Goal: Information Seeking & Learning: Learn about a topic

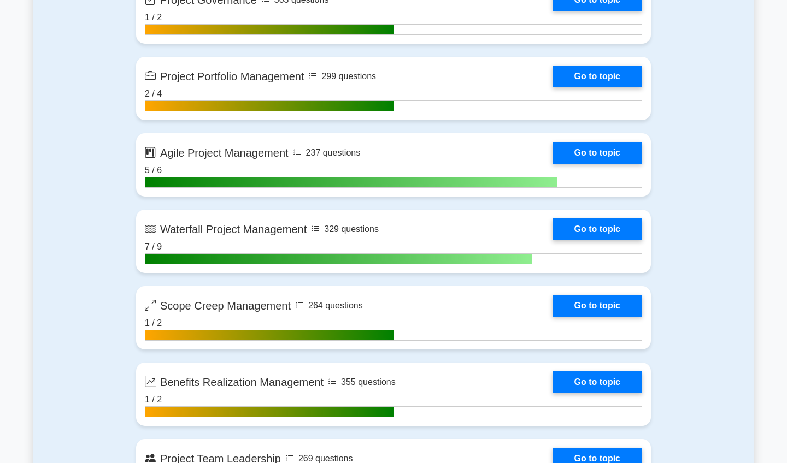
scroll to position [2521, 0]
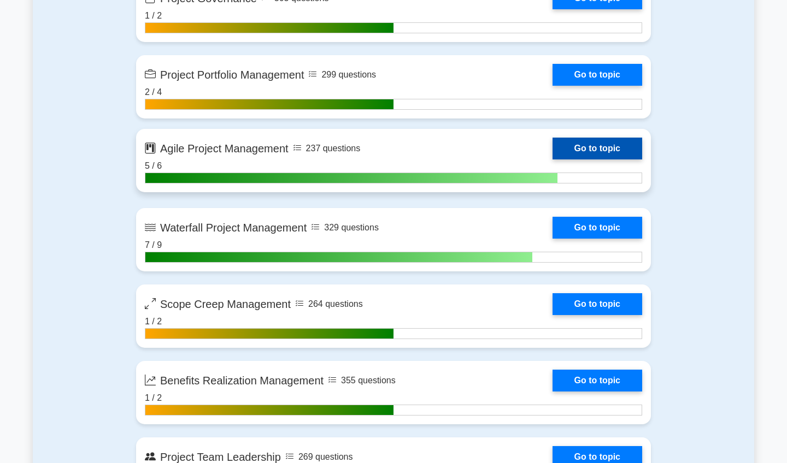
click at [313, 151] on link "Go to topic" at bounding box center [597, 149] width 90 height 22
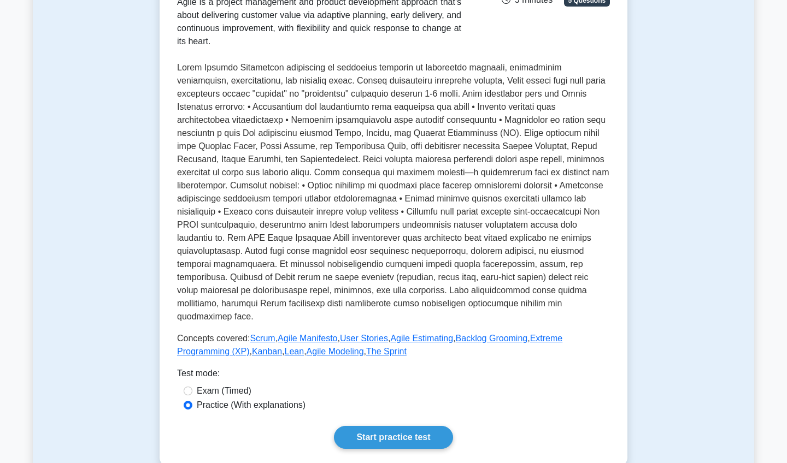
scroll to position [211, 0]
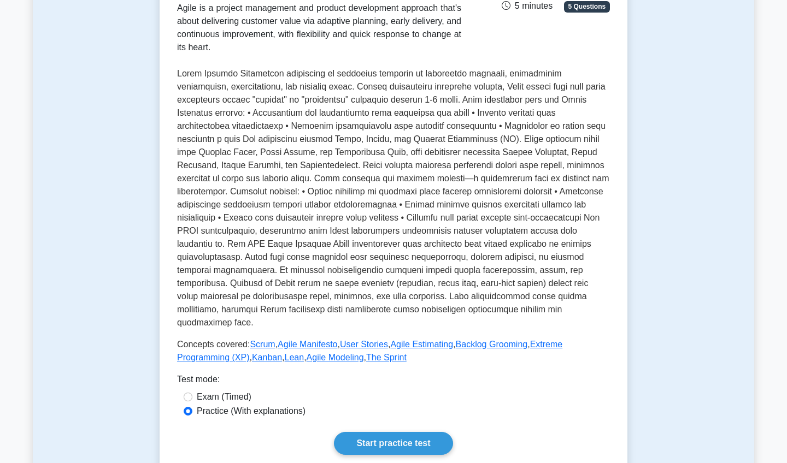
scroll to position [205, 0]
click at [268, 340] on link "Scrum" at bounding box center [262, 344] width 25 height 9
click at [321, 340] on link "Agile Manifesto" at bounding box center [308, 344] width 60 height 9
click at [366, 340] on link "User Stories" at bounding box center [364, 344] width 48 height 9
click at [423, 340] on link "Agile Estimating" at bounding box center [421, 344] width 63 height 9
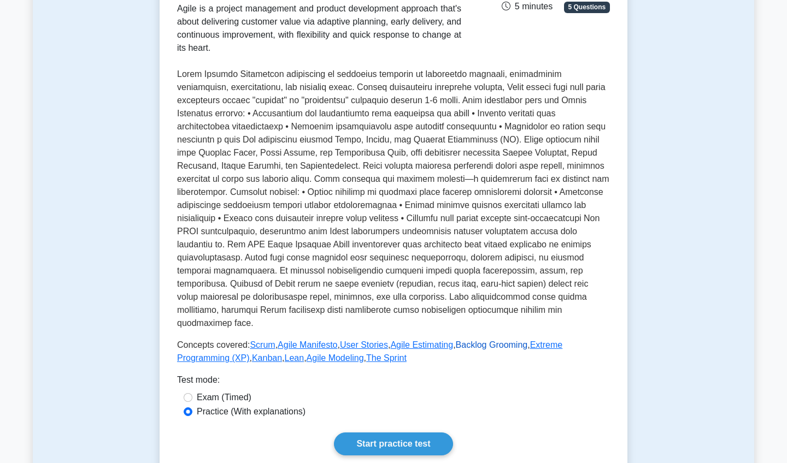
click at [490, 340] on link "Backlog Grooming" at bounding box center [492, 344] width 72 height 9
click at [558, 340] on link "Extreme Programming (XP)" at bounding box center [369, 351] width 385 height 22
click at [268, 354] on link "Kanban" at bounding box center [267, 358] width 30 height 9
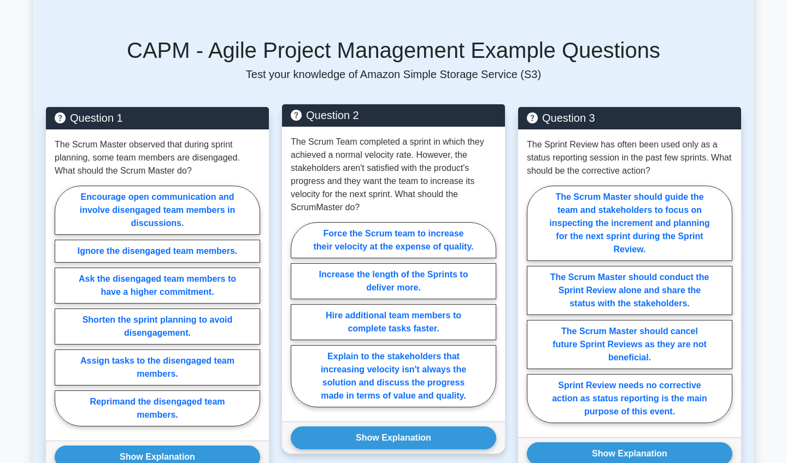
scroll to position [815, 0]
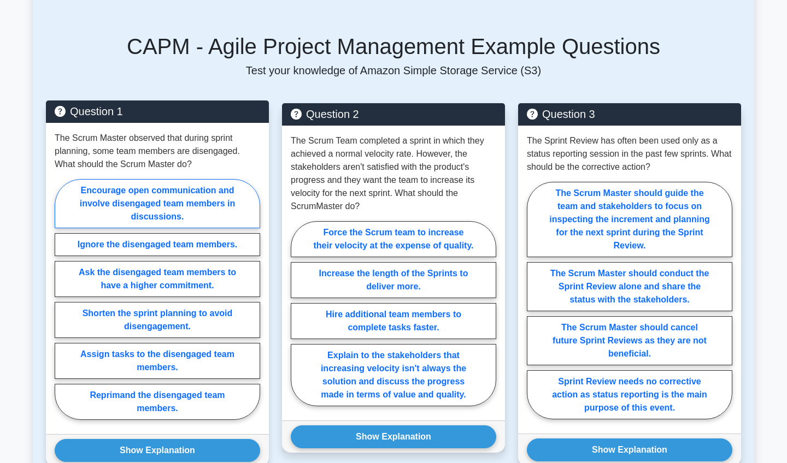
click at [119, 205] on label "Encourage open communication and involve disengaged team members in discussions." at bounding box center [157, 203] width 205 height 49
click at [62, 299] on input "Encourage open communication and involve disengaged team members in discussions." at bounding box center [58, 302] width 7 height 7
radio input "true"
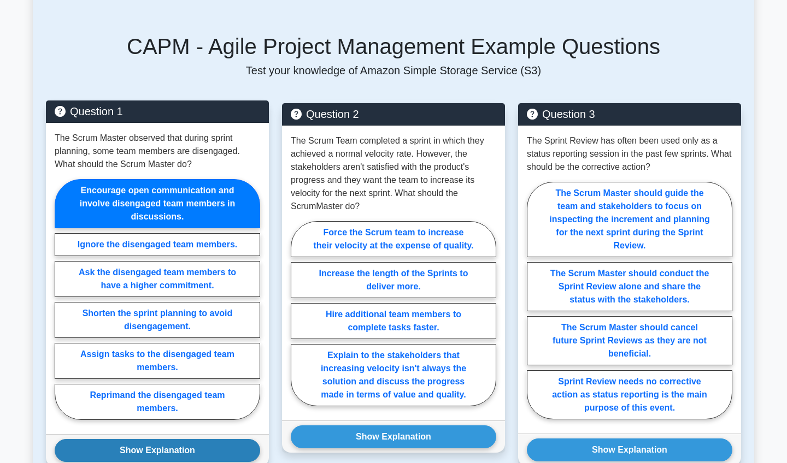
click at [164, 445] on button "Show Explanation" at bounding box center [157, 450] width 205 height 23
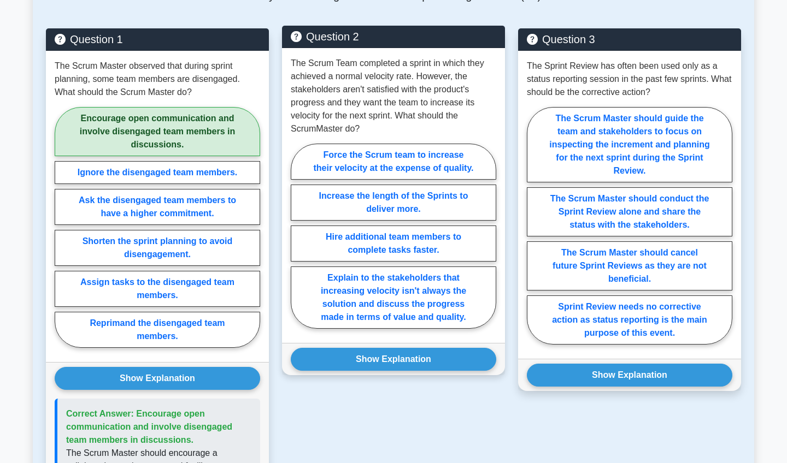
scroll to position [890, 0]
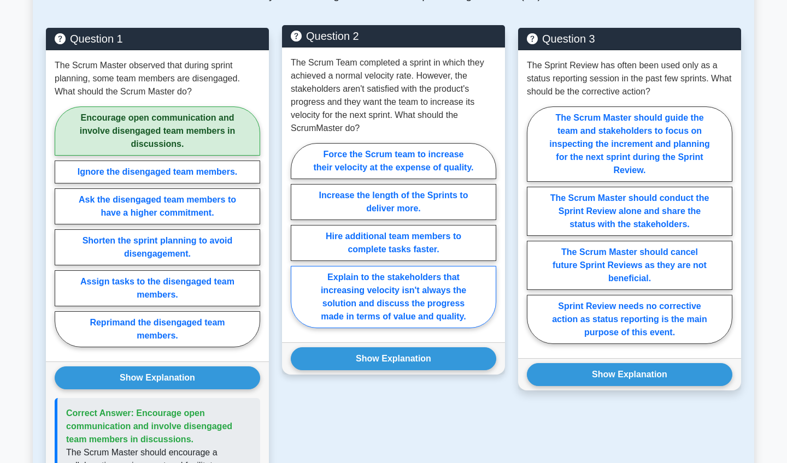
click at [374, 303] on label "Explain to the stakeholders that increasing velocity isn't always the solution …" at bounding box center [393, 297] width 205 height 62
click at [298, 243] on input "Explain to the stakeholders that increasing velocity isn't always the solution …" at bounding box center [294, 239] width 7 height 7
radio input "true"
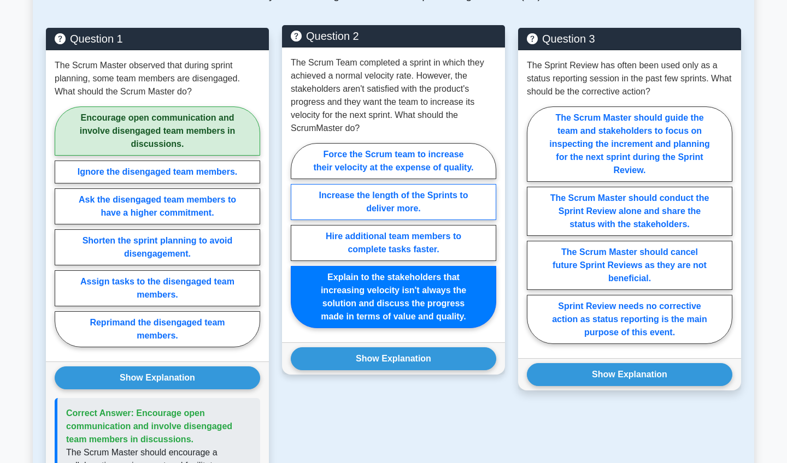
click at [357, 201] on label "Increase the length of the Sprints to deliver more." at bounding box center [393, 202] width 205 height 36
click at [298, 236] on input "Increase the length of the Sprints to deliver more." at bounding box center [294, 239] width 7 height 7
radio input "true"
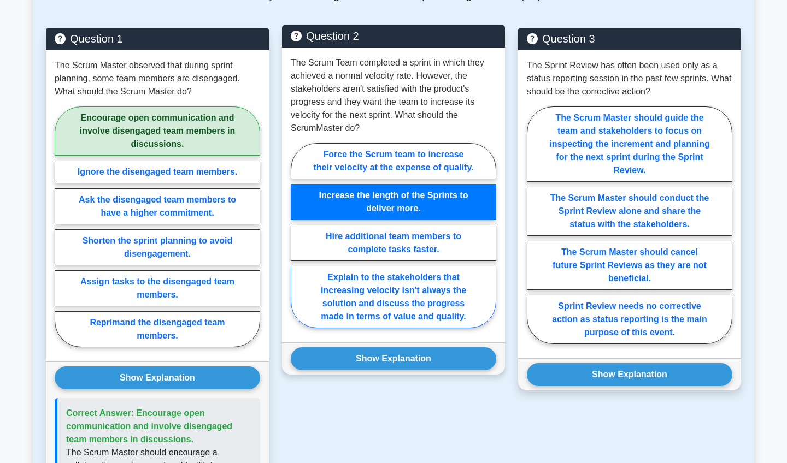
click at [366, 292] on label "Explain to the stakeholders that increasing velocity isn't always the solution …" at bounding box center [393, 297] width 205 height 62
click at [298, 243] on input "Explain to the stakeholders that increasing velocity isn't always the solution …" at bounding box center [294, 239] width 7 height 7
radio input "true"
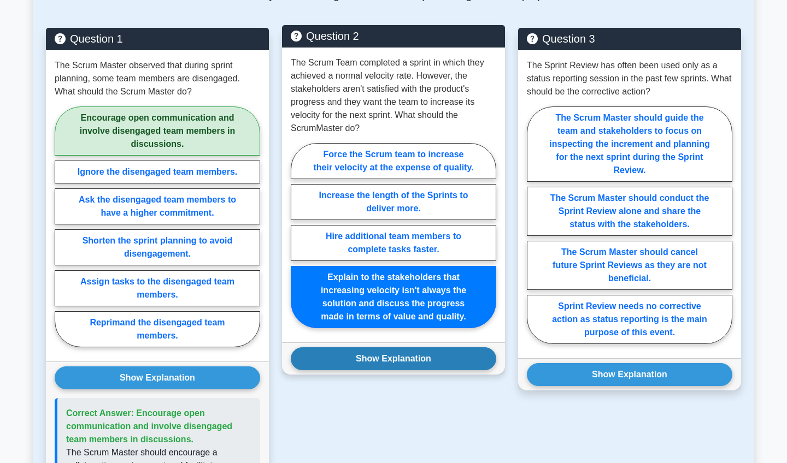
click at [371, 364] on button "Show Explanation" at bounding box center [393, 359] width 205 height 23
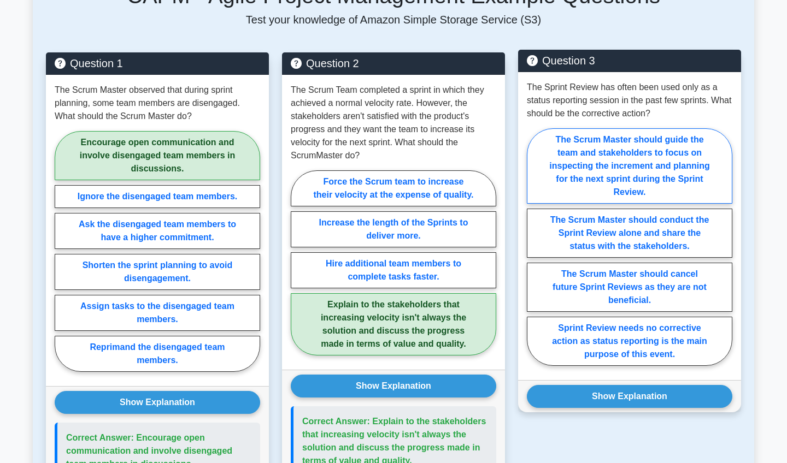
scroll to position [863, 0]
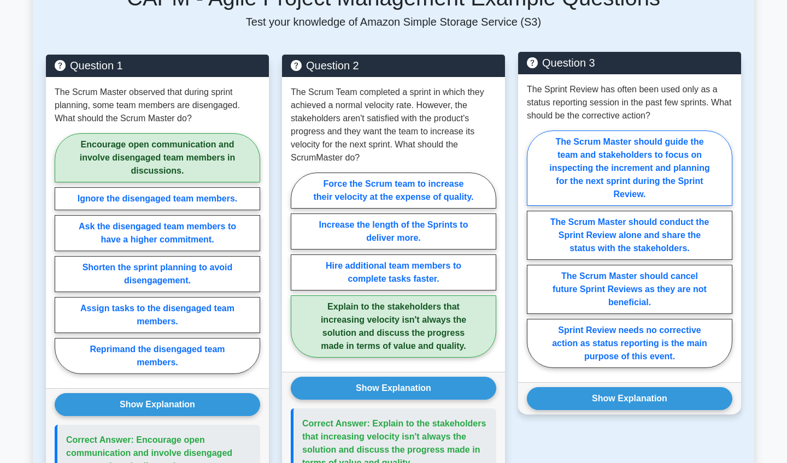
click at [618, 169] on label "The Scrum Master should guide the team and stakeholders to focus on inspecting …" at bounding box center [629, 168] width 205 height 75
click at [534, 249] on input "The Scrum Master should guide the team and stakeholders to focus on inspecting …" at bounding box center [530, 252] width 7 height 7
radio input "true"
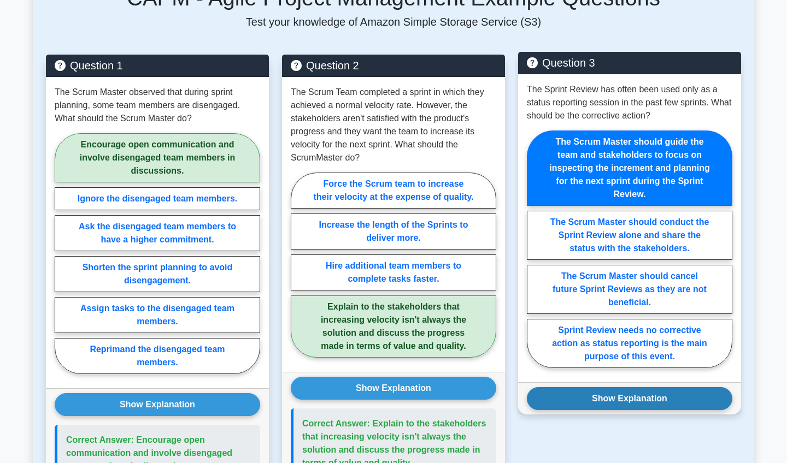
click at [615, 401] on button "Show Explanation" at bounding box center [629, 398] width 205 height 23
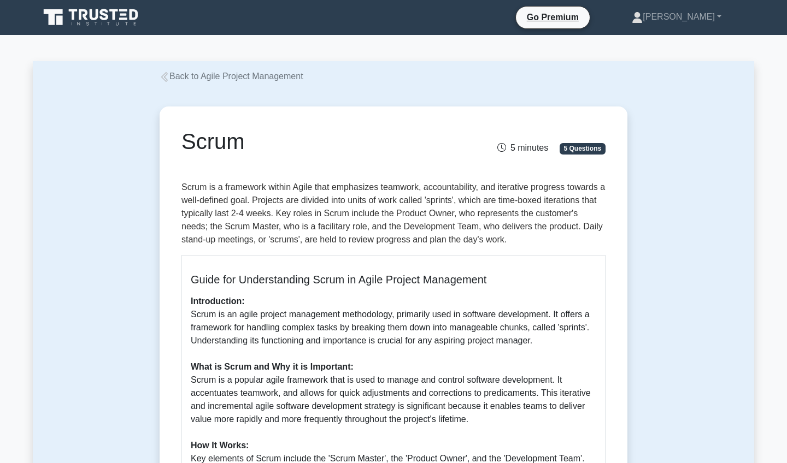
scroll to position [0, 0]
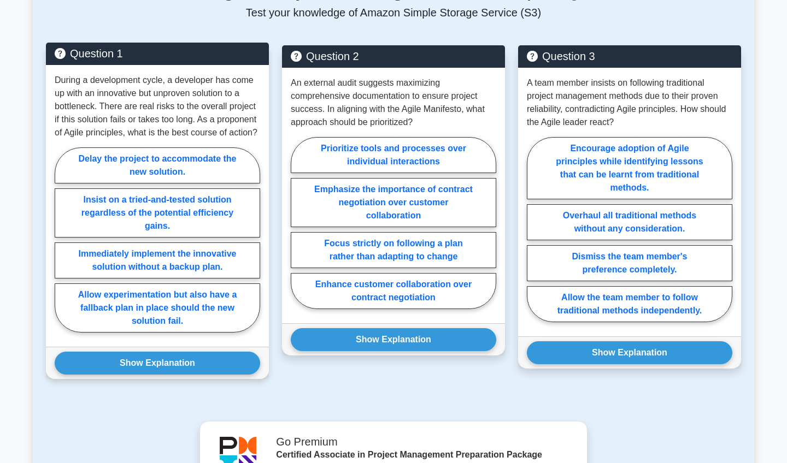
scroll to position [770, 0]
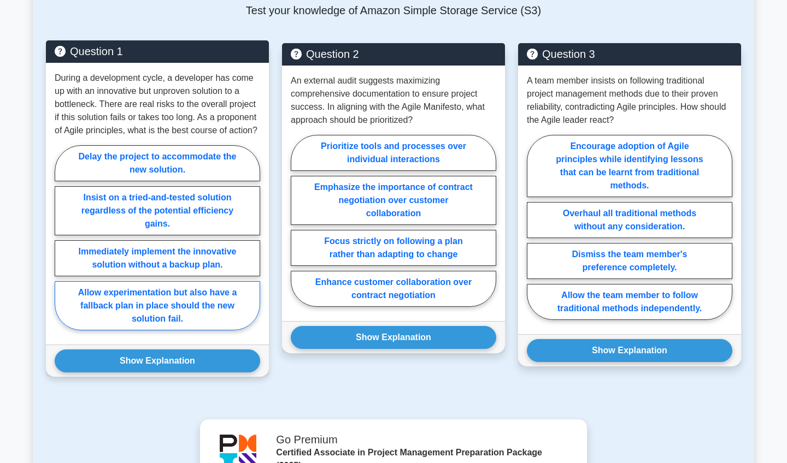
click at [182, 310] on label "Allow experimentation but also have a fallback plan in place should the new sol…" at bounding box center [157, 305] width 205 height 49
click at [62, 245] on input "Allow experimentation but also have a fallback plan in place should the new sol…" at bounding box center [58, 241] width 7 height 7
radio input "true"
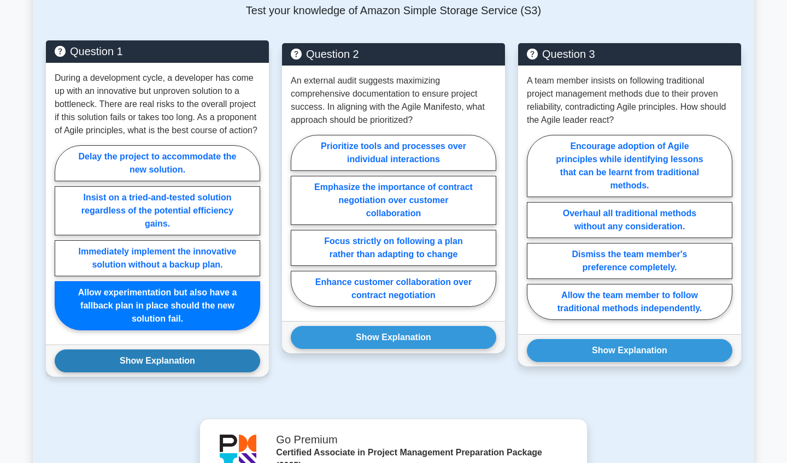
click at [166, 357] on button "Show Explanation" at bounding box center [157, 361] width 205 height 23
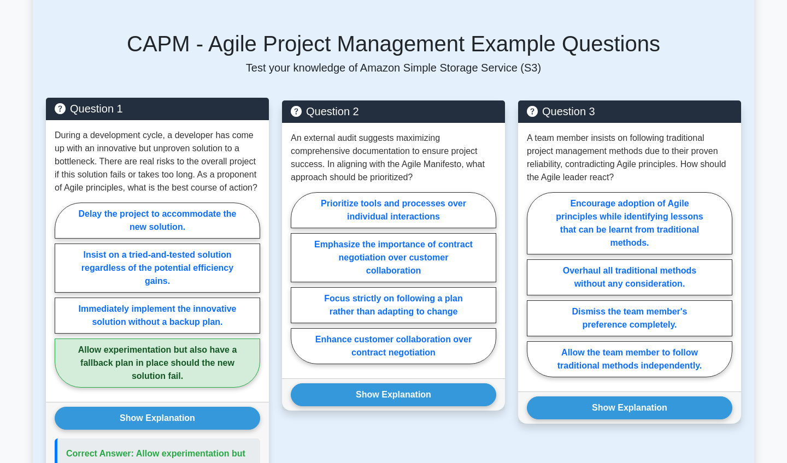
scroll to position [712, 0]
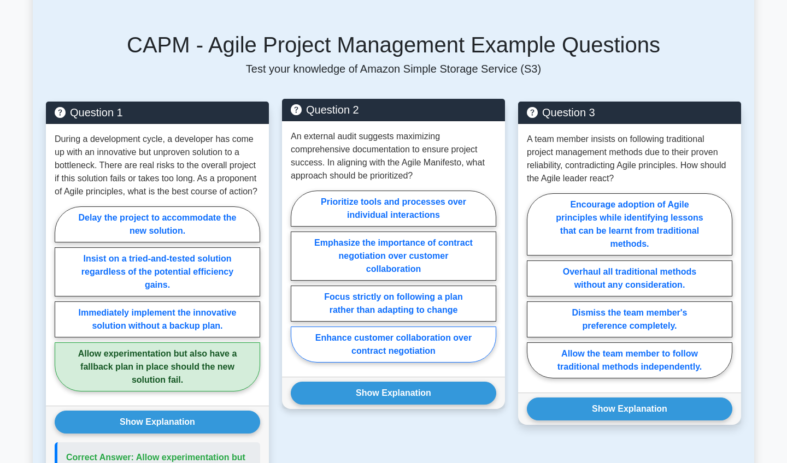
click at [416, 343] on label "Enhance customer collaboration over contract negotiation" at bounding box center [393, 345] width 205 height 36
click at [298, 284] on input "Enhance customer collaboration over contract negotiation" at bounding box center [294, 280] width 7 height 7
radio input "true"
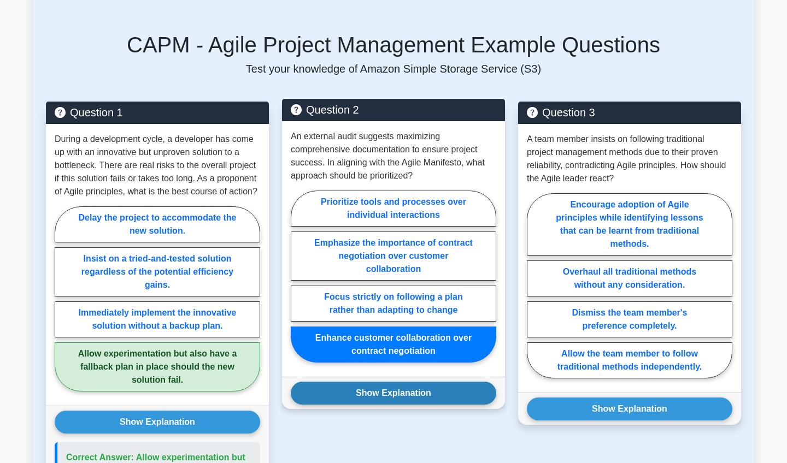
click at [414, 398] on button "Show Explanation" at bounding box center [393, 393] width 205 height 23
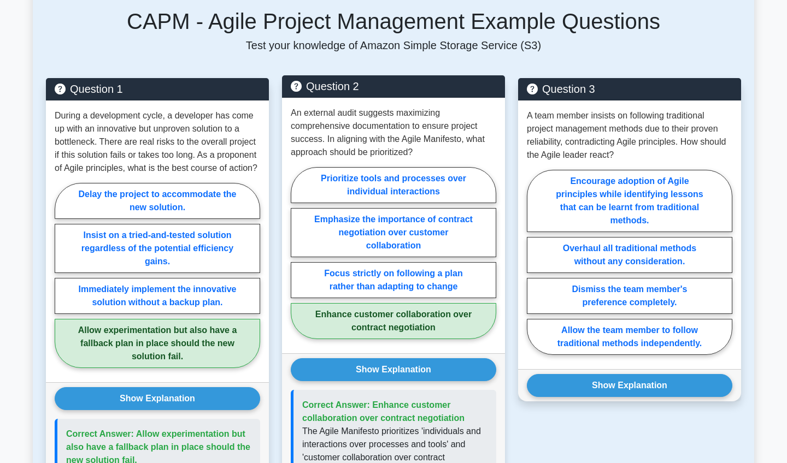
scroll to position [727, 0]
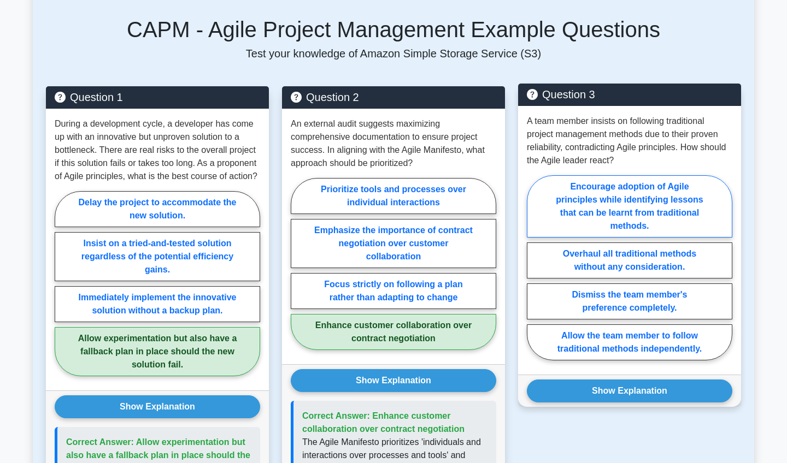
click at [613, 203] on label "Encourage adoption of Agile principles while identifying lessons that can be le…" at bounding box center [629, 206] width 205 height 62
click at [534, 268] on input "Encourage adoption of Agile principles while identifying lessons that can be le…" at bounding box center [530, 271] width 7 height 7
radio input "true"
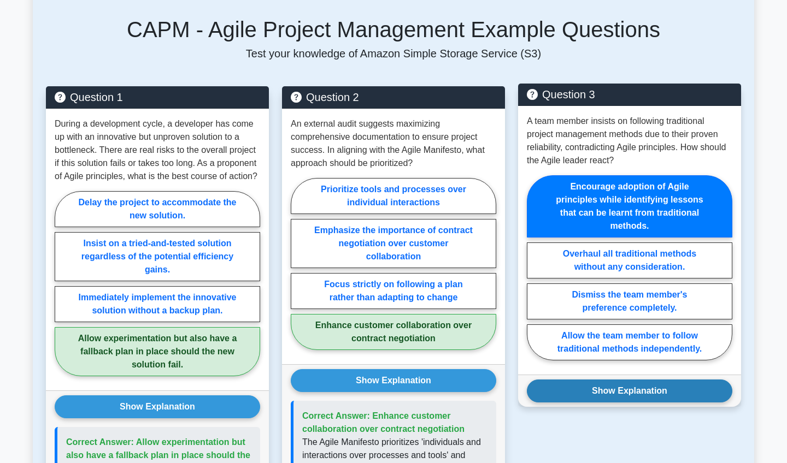
click at [624, 395] on button "Show Explanation" at bounding box center [629, 391] width 205 height 23
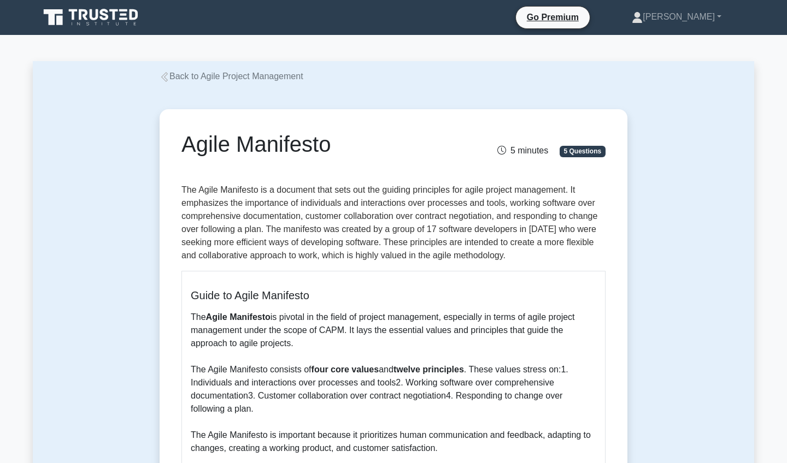
scroll to position [0, 0]
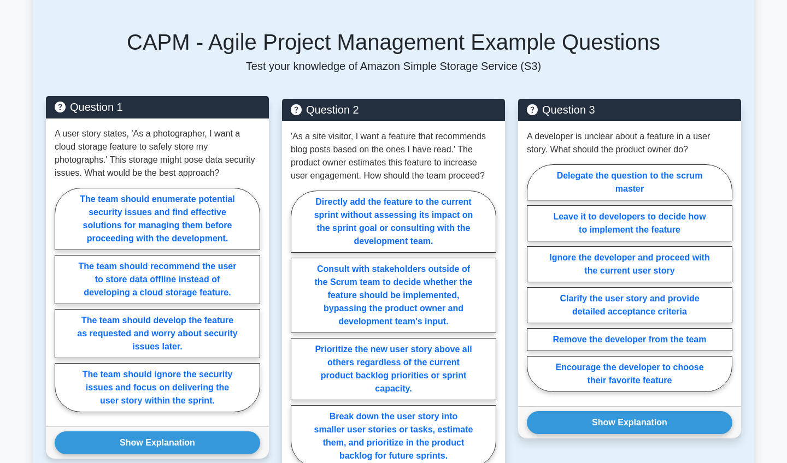
scroll to position [833, 0]
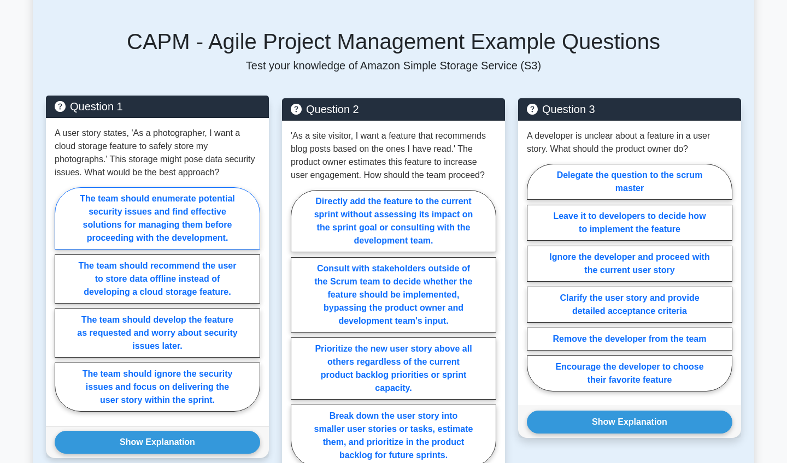
click at [109, 227] on label "The team should enumerate potential security issues and find effective solution…" at bounding box center [157, 218] width 205 height 62
click at [62, 299] on input "The team should enumerate potential security issues and find effective solution…" at bounding box center [58, 302] width 7 height 7
radio input "true"
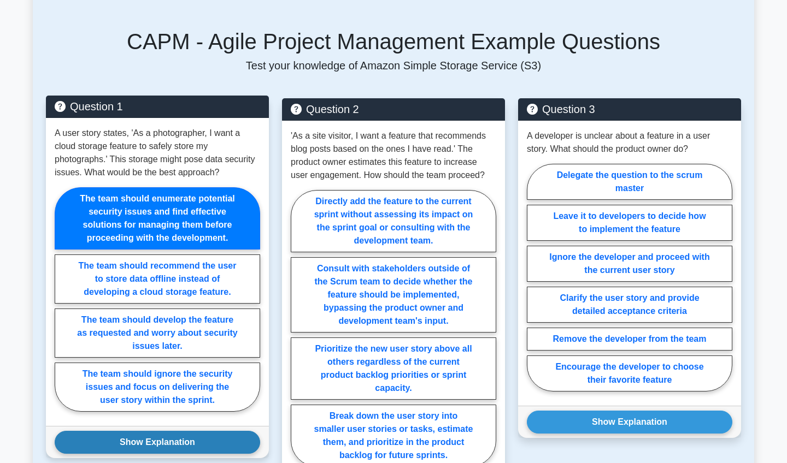
click at [148, 444] on button "Show Explanation" at bounding box center [157, 442] width 205 height 23
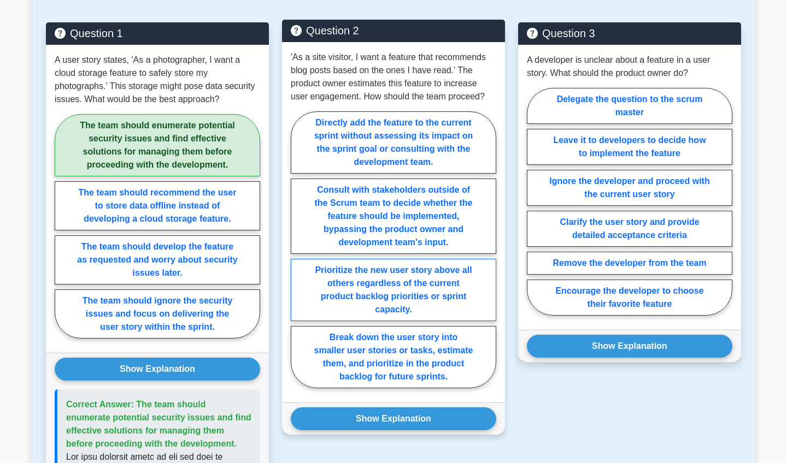
scroll to position [911, 0]
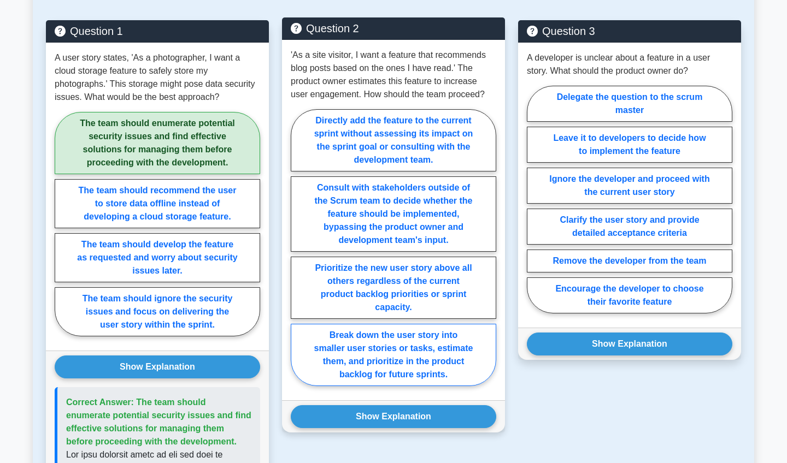
click at [392, 349] on label "Break down the user story into smaller user stories or tasks, estimate them, an…" at bounding box center [393, 355] width 205 height 62
click at [298, 255] on input "Break down the user story into smaller user stories or tasks, estimate them, an…" at bounding box center [294, 251] width 7 height 7
radio input "true"
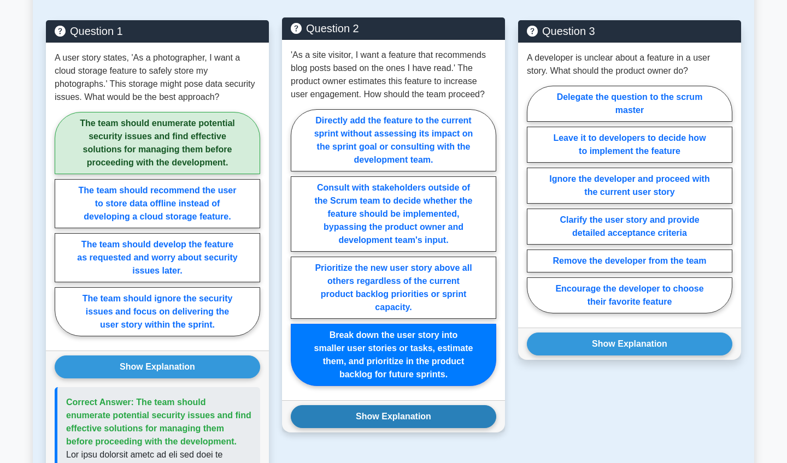
click at [390, 419] on button "Show Explanation" at bounding box center [393, 416] width 205 height 23
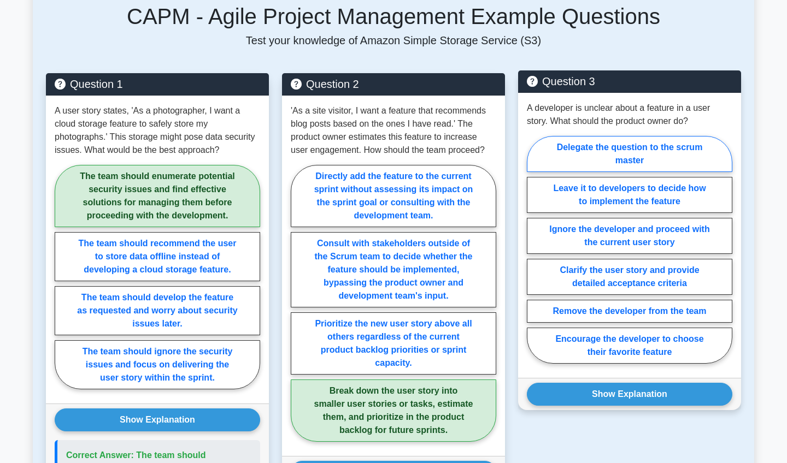
scroll to position [859, 0]
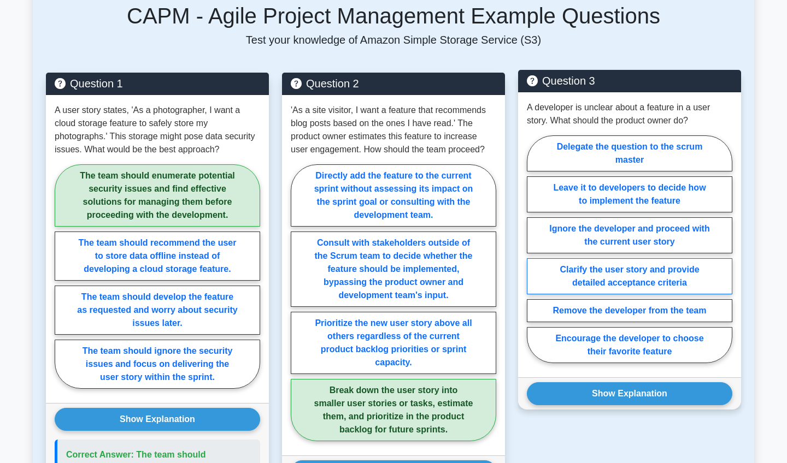
click at [601, 281] on label "Clarify the user story and provide detailed acceptance criteria" at bounding box center [629, 276] width 205 height 36
click at [534, 256] on input "Clarify the user story and provide detailed acceptance criteria" at bounding box center [530, 252] width 7 height 7
radio input "true"
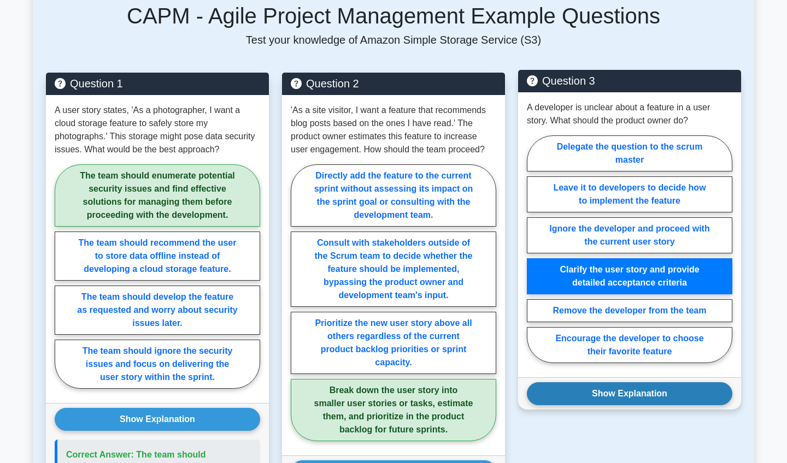
click at [616, 390] on button "Show Explanation" at bounding box center [629, 394] width 205 height 23
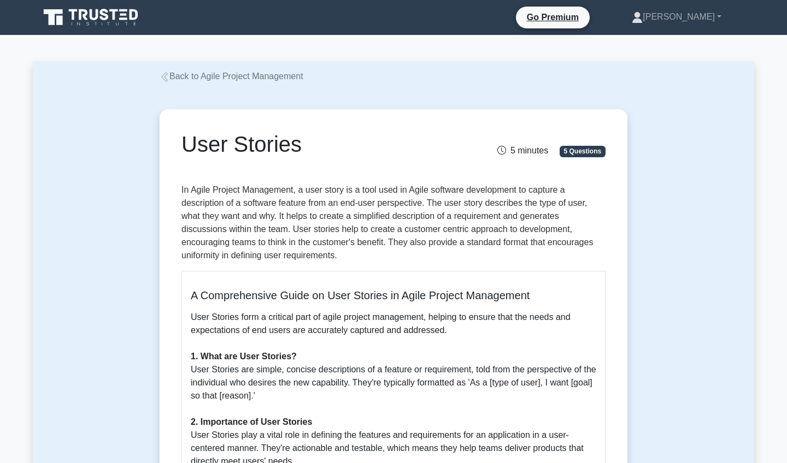
scroll to position [0, 0]
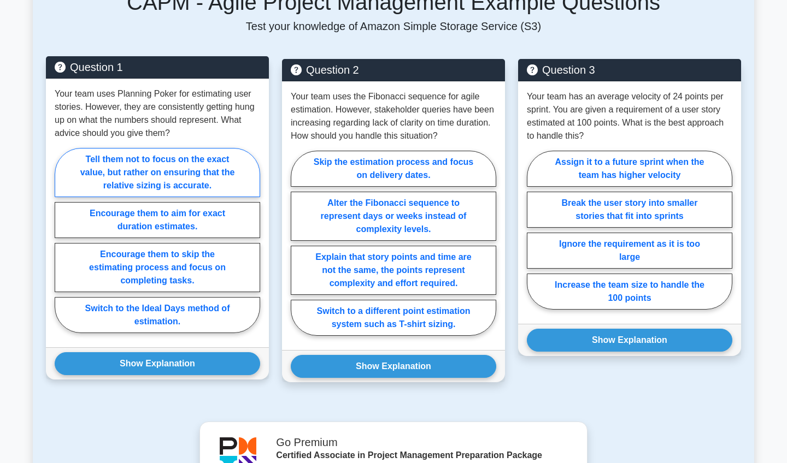
scroll to position [820, 0]
click at [165, 231] on label "Encourage them to aim for exact duration estimates." at bounding box center [157, 220] width 205 height 36
click at [62, 240] on input "Encourage them to aim for exact duration estimates." at bounding box center [58, 243] width 7 height 7
radio input "true"
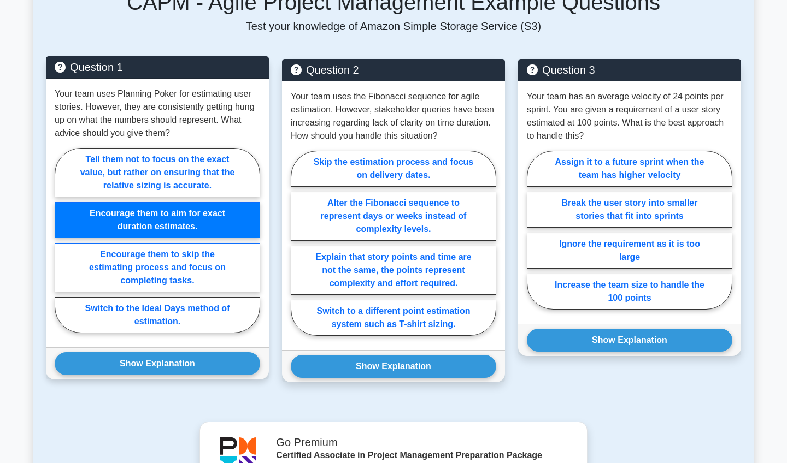
click at [143, 272] on label "Encourage them to skip the estimating process and focus on completing tasks." at bounding box center [157, 267] width 205 height 49
click at [62, 248] on input "Encourage them to skip the estimating process and focus on completing tasks." at bounding box center [58, 243] width 7 height 7
radio input "true"
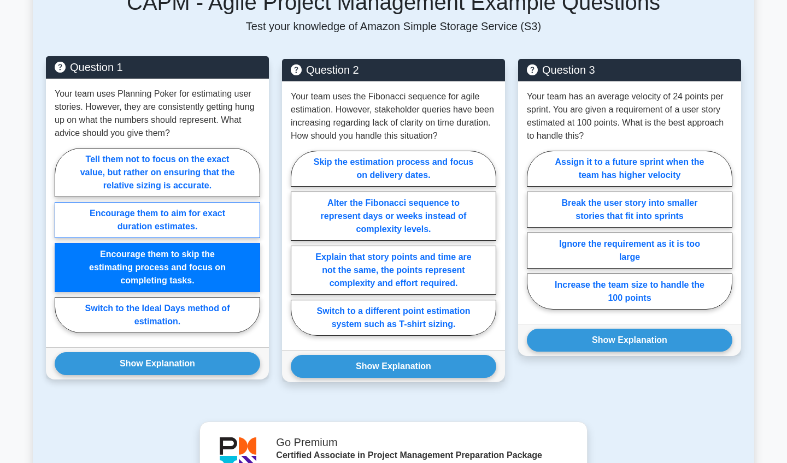
click at [113, 235] on label "Encourage them to aim for exact duration estimates." at bounding box center [157, 220] width 205 height 36
click at [62, 240] on input "Encourage them to aim for exact duration estimates." at bounding box center [58, 243] width 7 height 7
radio input "true"
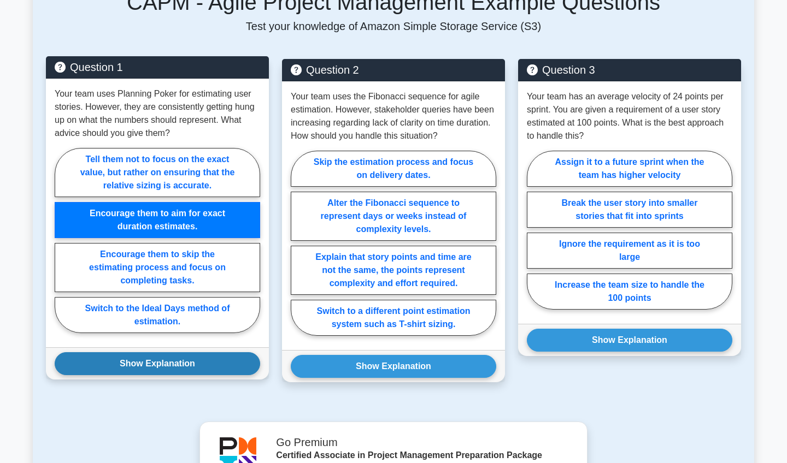
click at [114, 369] on button "Show Explanation" at bounding box center [157, 363] width 205 height 23
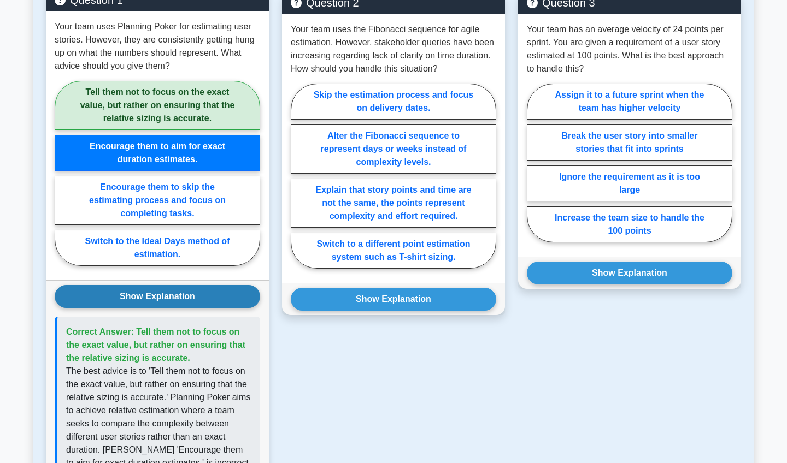
scroll to position [885, 0]
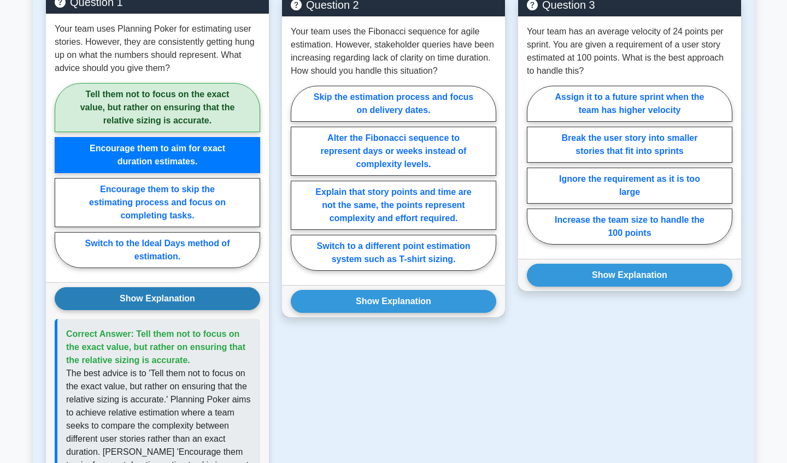
click at [135, 310] on button "Show Explanation" at bounding box center [157, 298] width 205 height 23
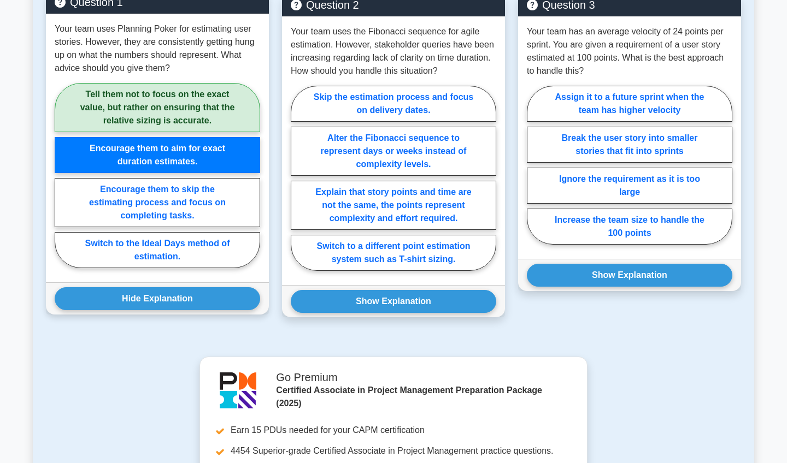
click at [196, 132] on label "Tell them not to focus on the exact value, but rather on ensuring that the rela…" at bounding box center [157, 107] width 205 height 49
click at [62, 175] on input "Tell them not to focus on the exact value, but rather on ensuring that the rela…" at bounding box center [58, 178] width 7 height 7
radio input "true"
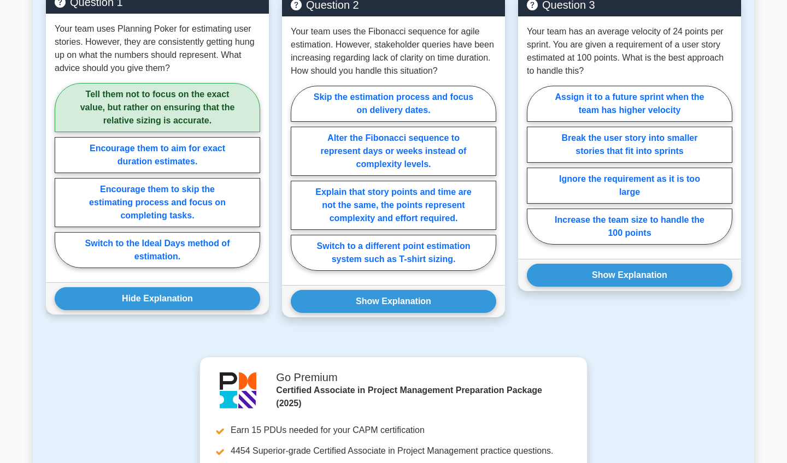
click at [175, 117] on label "Tell them not to focus on the exact value, but rather on ensuring that the rela…" at bounding box center [157, 107] width 205 height 49
click at [62, 175] on input "Tell them not to focus on the exact value, but rather on ensuring that the rela…" at bounding box center [58, 178] width 7 height 7
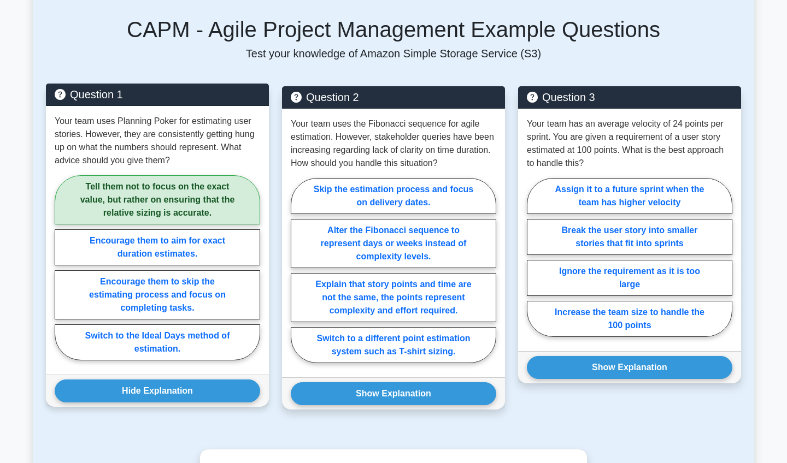
scroll to position [793, 0]
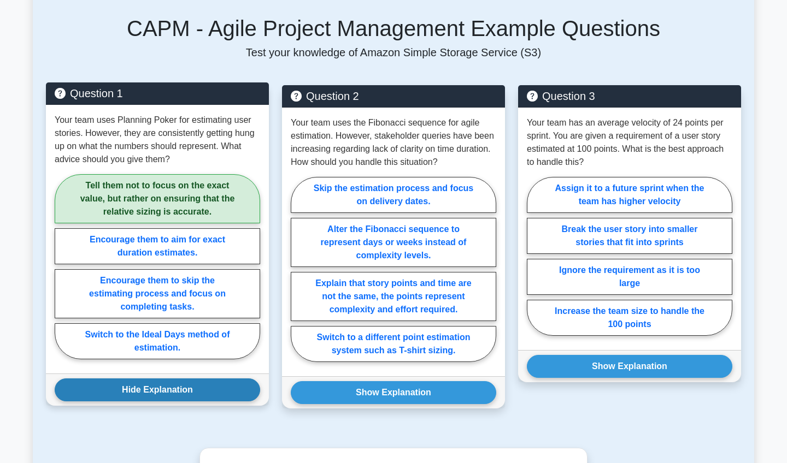
click at [126, 402] on button "Hide Explanation" at bounding box center [157, 390] width 205 height 23
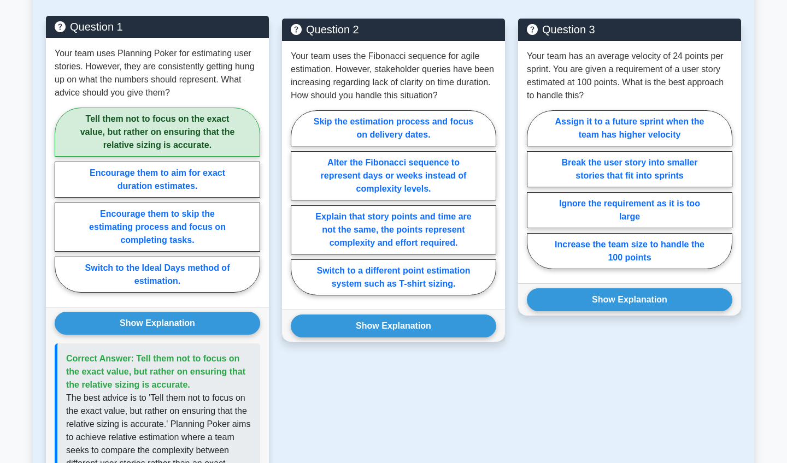
scroll to position [860, 0]
click at [519, 354] on div "Question 3 Your team has an average velocity of 24 points per sprint. You are g…" at bounding box center [629, 344] width 236 height 651
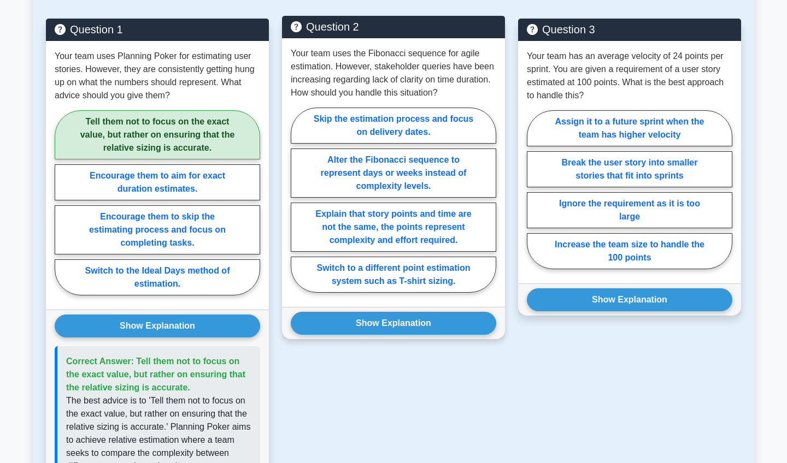
click at [404, 74] on p "Your team uses the Fibonacci sequence for agile estimation. However, stakeholde…" at bounding box center [393, 73] width 205 height 52
click at [364, 232] on label "Explain that story points and time are not the same, the points represent compl…" at bounding box center [393, 227] width 205 height 49
click at [298, 207] on input "Explain that story points and time are not the same, the points represent compl…" at bounding box center [294, 203] width 7 height 7
radio input "true"
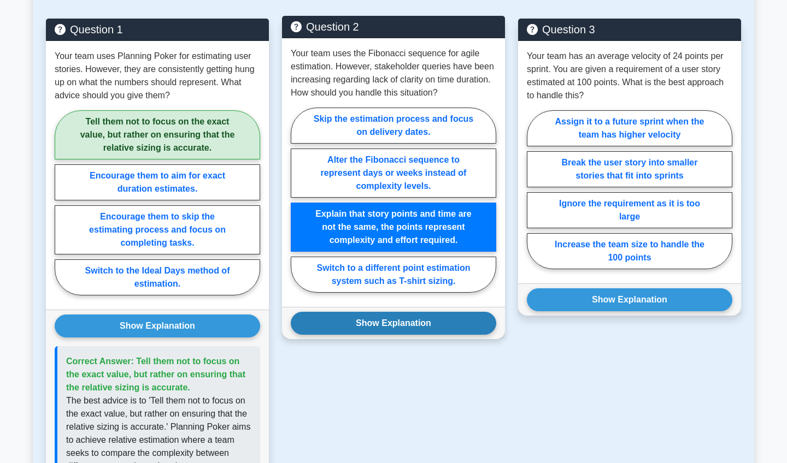
click at [373, 335] on button "Show Explanation" at bounding box center [393, 323] width 205 height 23
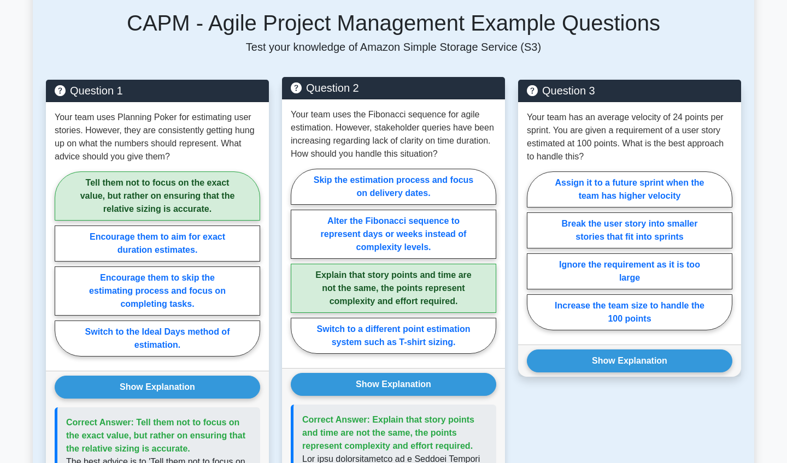
scroll to position [810, 0]
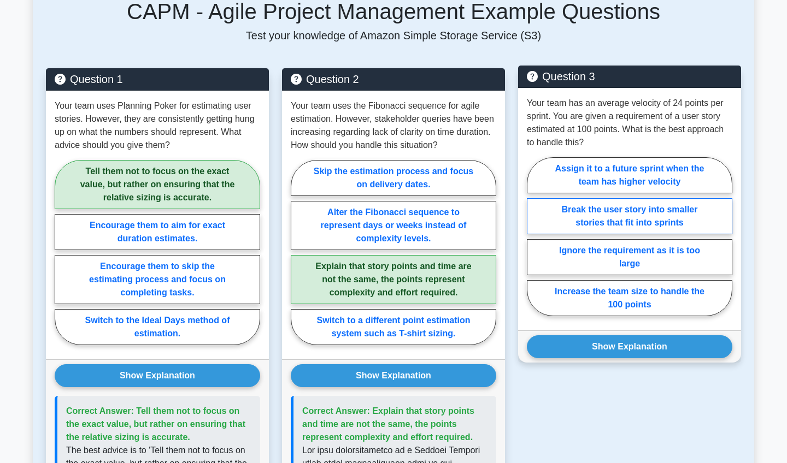
click at [599, 226] on label "Break the user story into smaller stories that fit into sprints" at bounding box center [629, 216] width 205 height 36
click at [534, 237] on input "Break the user story into smaller stories that fit into sprints" at bounding box center [530, 240] width 7 height 7
radio input "true"
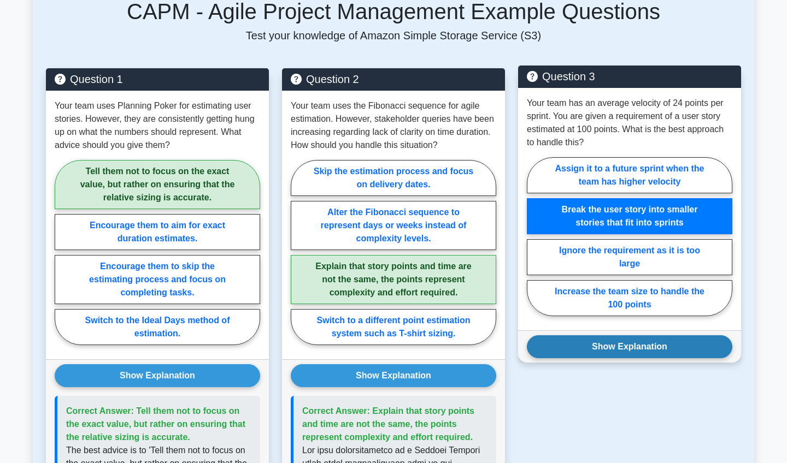
click at [609, 358] on button "Show Explanation" at bounding box center [629, 347] width 205 height 23
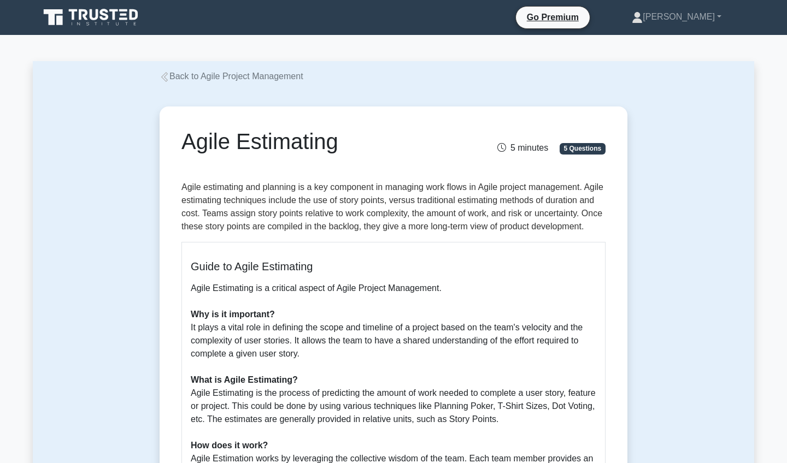
scroll to position [0, 0]
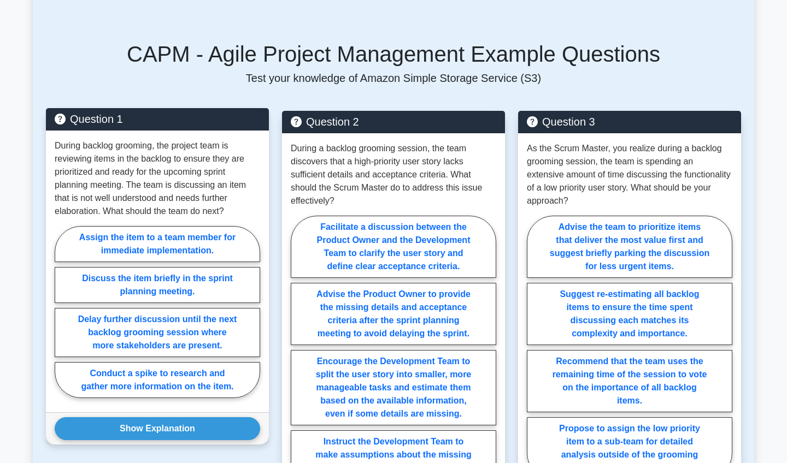
scroll to position [784, 0]
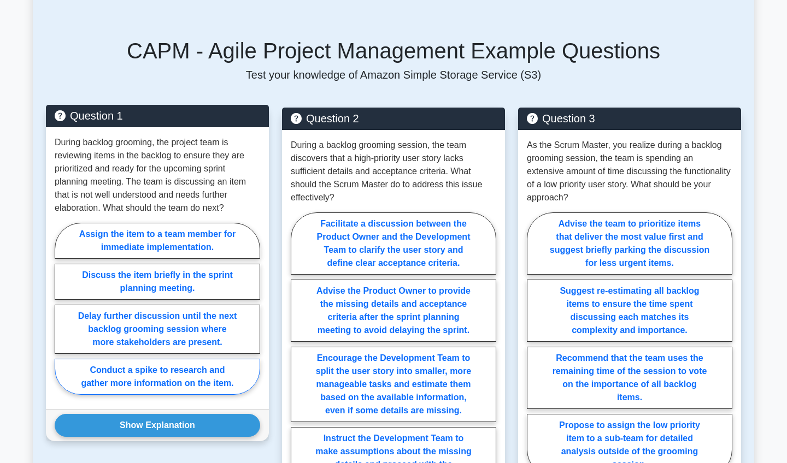
click at [143, 379] on label "Conduct a spike to research and gather more information on the item." at bounding box center [157, 377] width 205 height 36
click at [62, 316] on input "Conduct a spike to research and gather more information on the item." at bounding box center [58, 312] width 7 height 7
radio input "true"
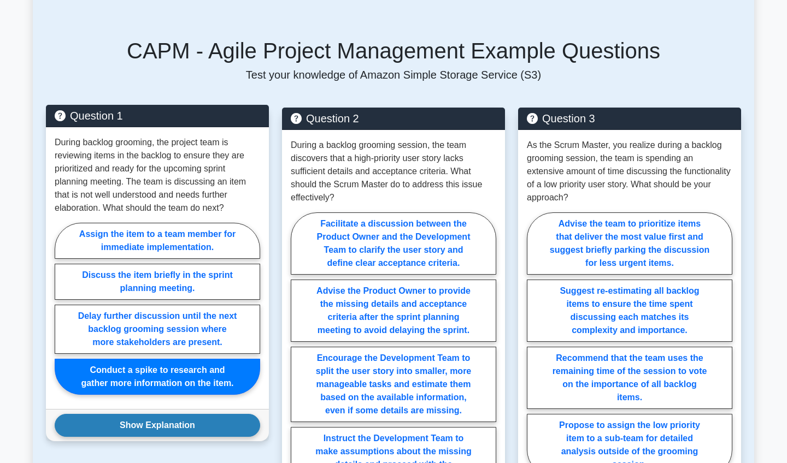
click at [140, 427] on button "Show Explanation" at bounding box center [157, 425] width 205 height 23
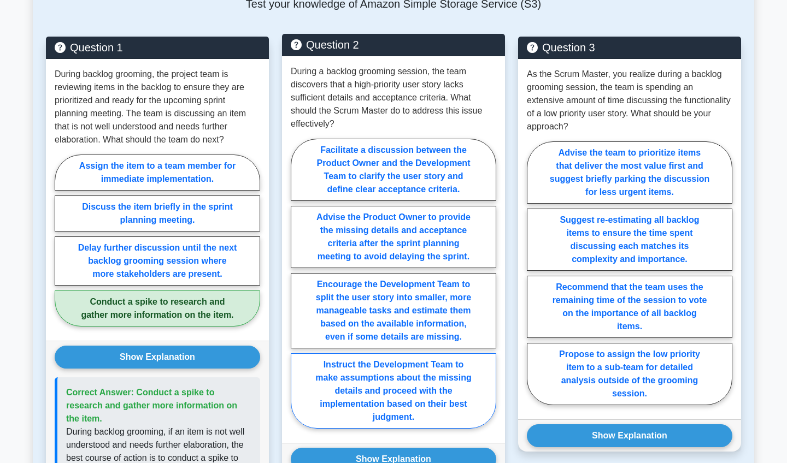
scroll to position [855, 0]
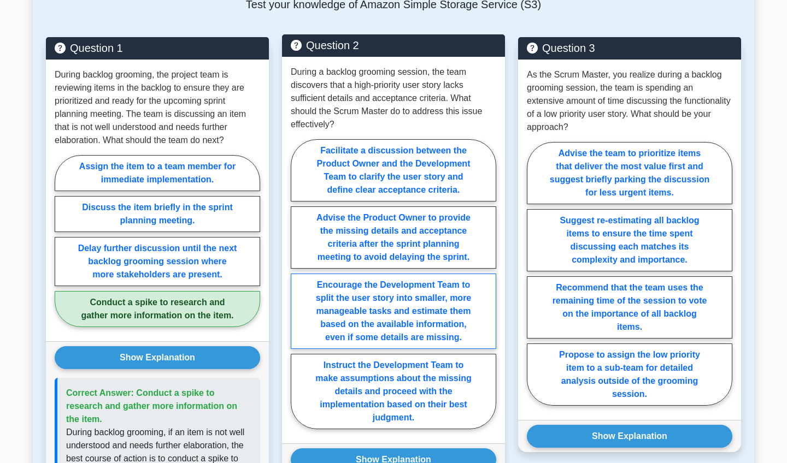
click at [360, 312] on label "Encourage the Development Team to split the user story into smaller, more manag…" at bounding box center [393, 311] width 205 height 75
click at [298, 291] on input "Encourage the Development Team to split the user story into smaller, more manag…" at bounding box center [294, 287] width 7 height 7
radio input "true"
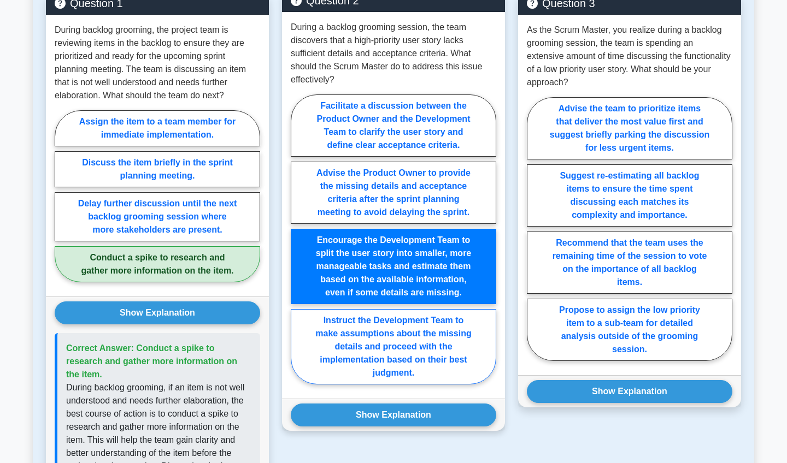
scroll to position [903, 0]
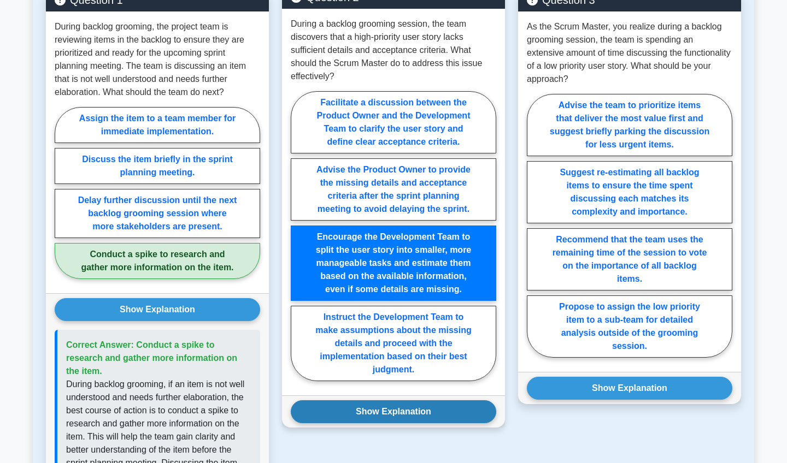
click at [347, 422] on button "Show Explanation" at bounding box center [393, 412] width 205 height 23
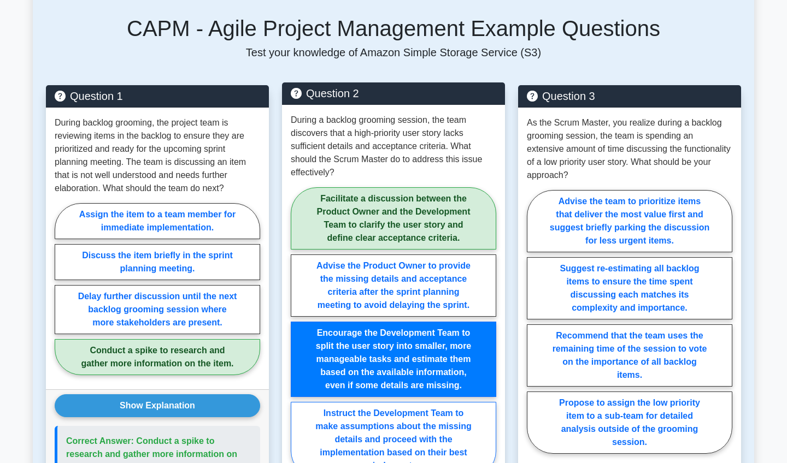
scroll to position [806, 0]
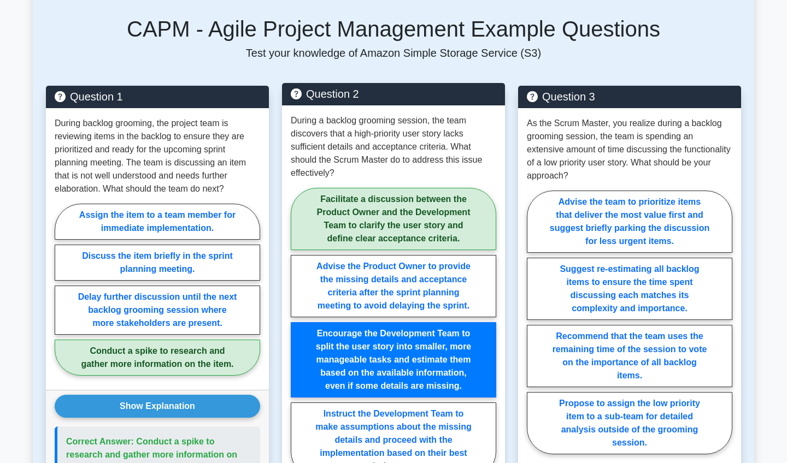
click at [379, 215] on label "Facilitate a discussion between the Product Owner and the Development Team to c…" at bounding box center [393, 219] width 205 height 62
click at [298, 333] on input "Facilitate a discussion between the Product Owner and the Development Team to c…" at bounding box center [294, 336] width 7 height 7
radio input "true"
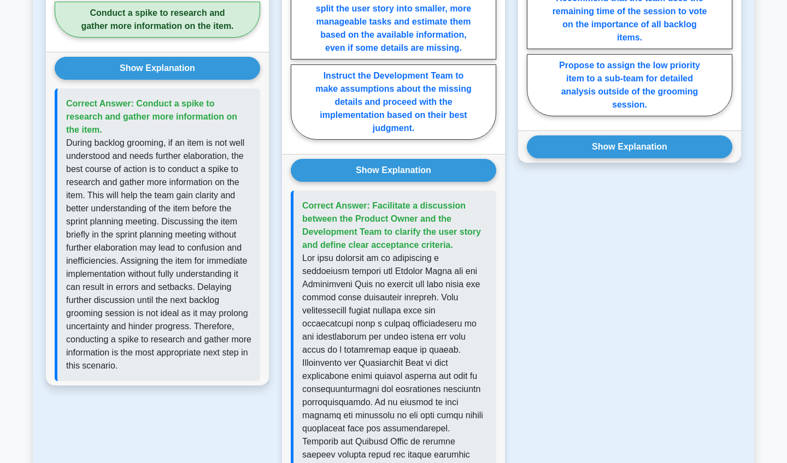
scroll to position [1145, 0]
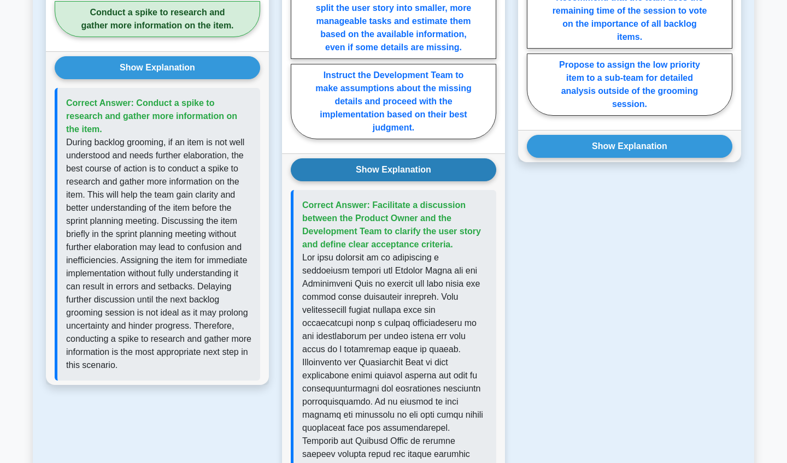
click at [370, 165] on button "Show Explanation" at bounding box center [393, 169] width 205 height 23
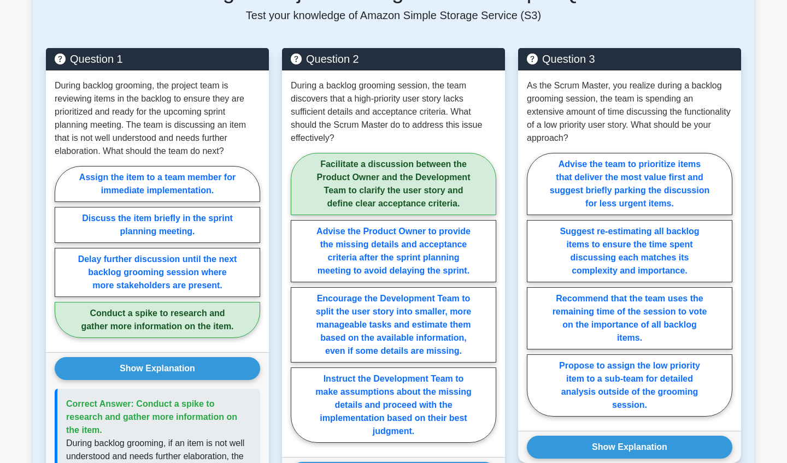
scroll to position [840, 0]
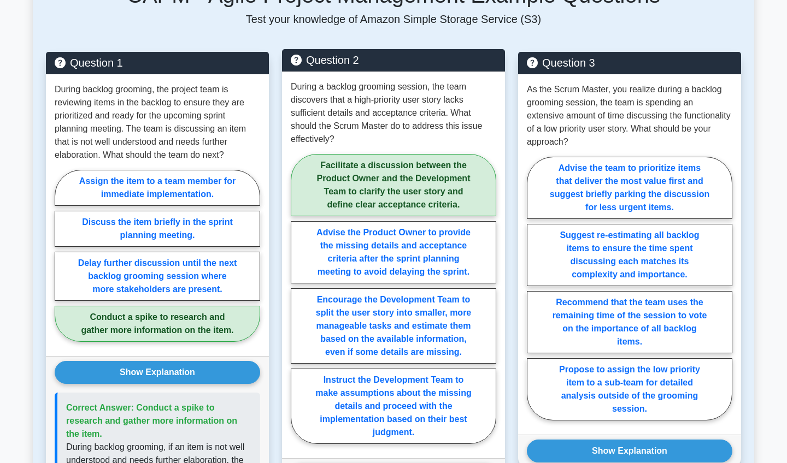
click at [361, 177] on label "Facilitate a discussion between the Product Owner and the Development Team to c…" at bounding box center [393, 185] width 205 height 62
click at [298, 299] on input "Facilitate a discussion between the Product Owner and the Development Team to c…" at bounding box center [294, 302] width 7 height 7
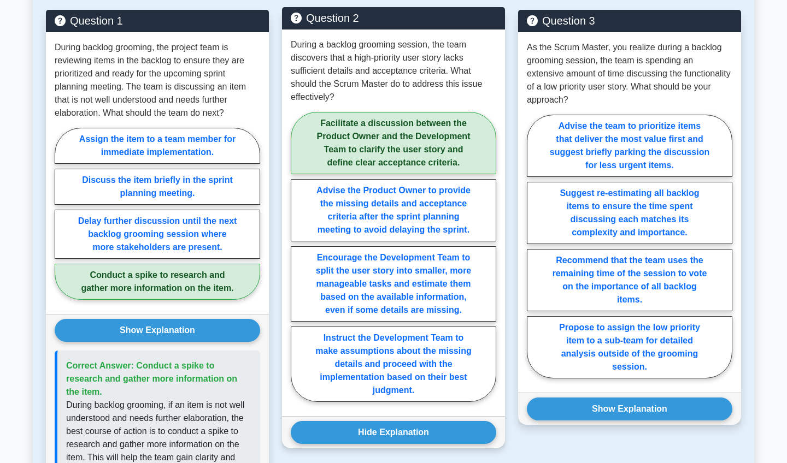
scroll to position [883, 0]
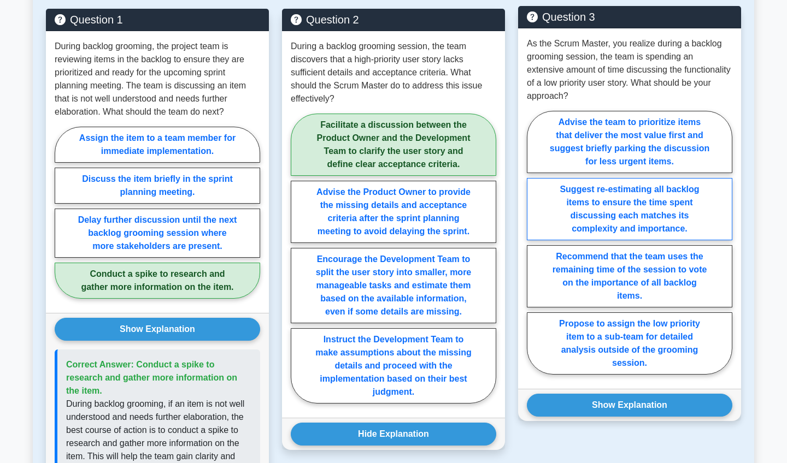
click at [620, 180] on label "Suggest re-estimating all backlog items to ensure the time spent discussing eac…" at bounding box center [629, 209] width 205 height 62
click at [534, 243] on input "Suggest re-estimating all backlog items to ensure the time spent discussing eac…" at bounding box center [530, 246] width 7 height 7
radio input "true"
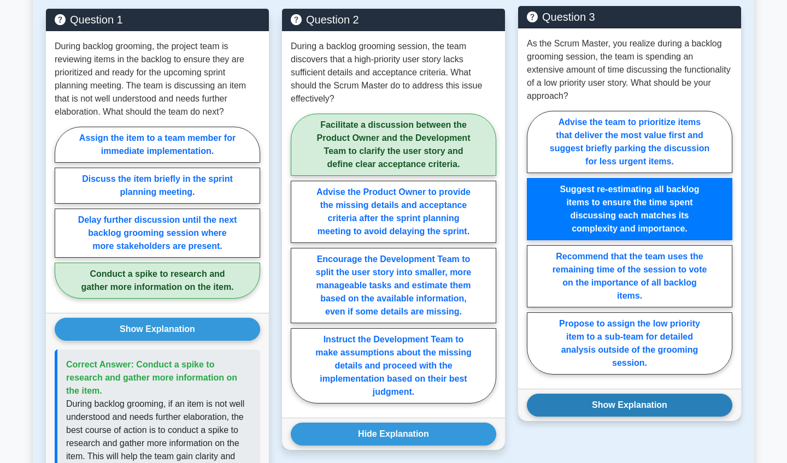
click at [611, 394] on button "Show Explanation" at bounding box center [629, 405] width 205 height 23
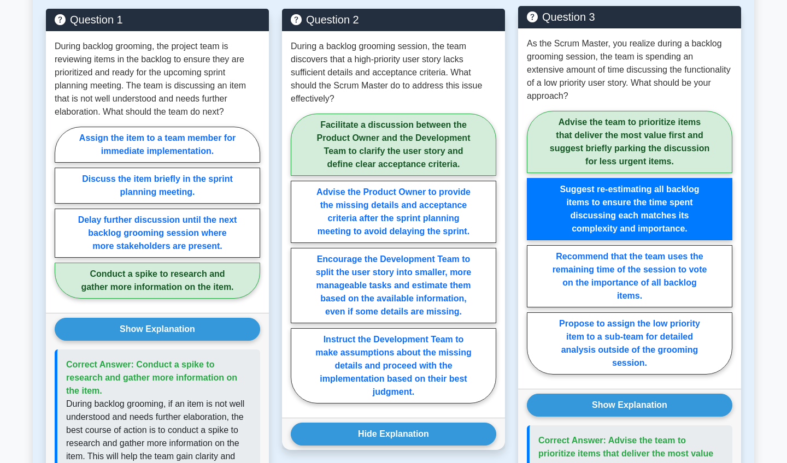
click at [592, 118] on label "Advise the team to prioritize items that deliver the most value first and sugge…" at bounding box center [629, 142] width 205 height 62
click at [534, 243] on input "Advise the team to prioritize items that deliver the most value first and sugge…" at bounding box center [530, 246] width 7 height 7
radio input "true"
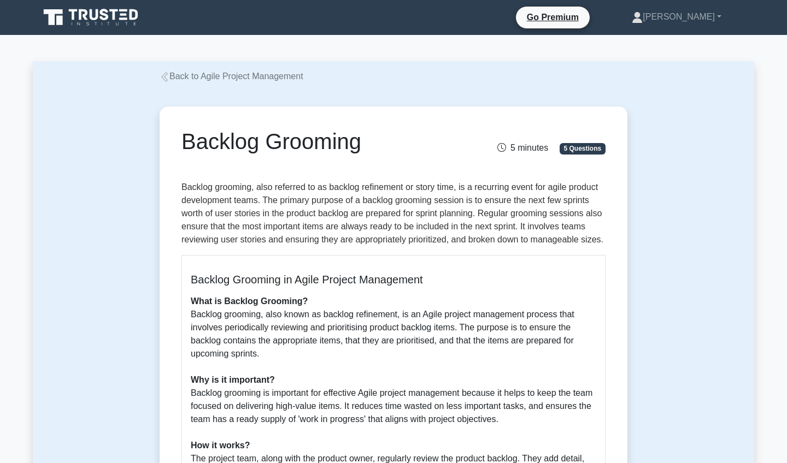
scroll to position [0, 0]
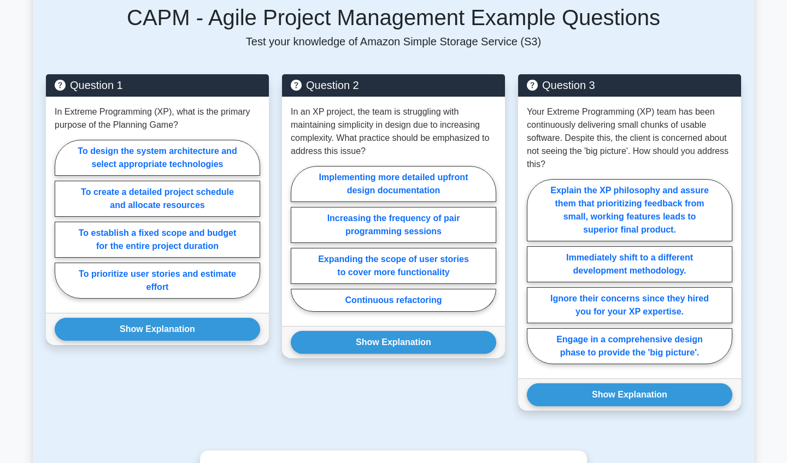
scroll to position [769, 0]
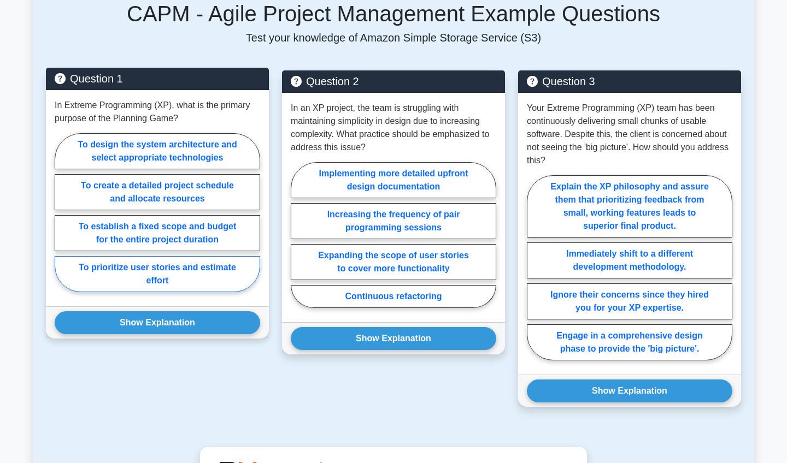
click at [144, 279] on label "To prioritize user stories and estimate effort" at bounding box center [157, 274] width 205 height 36
click at [62, 220] on input "To prioritize user stories and estimate effort" at bounding box center [58, 216] width 7 height 7
radio input "true"
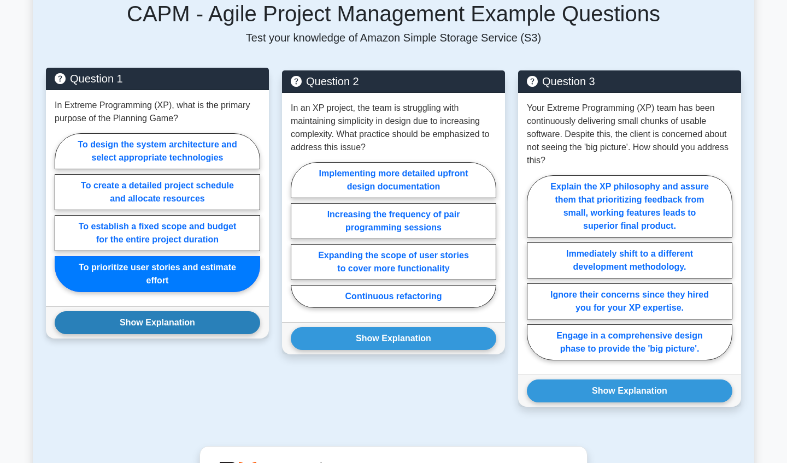
click at [151, 324] on button "Show Explanation" at bounding box center [157, 322] width 205 height 23
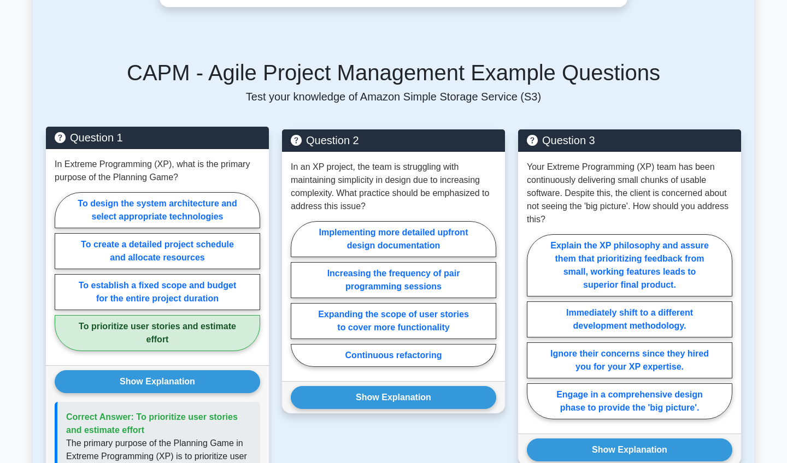
scroll to position [713, 0]
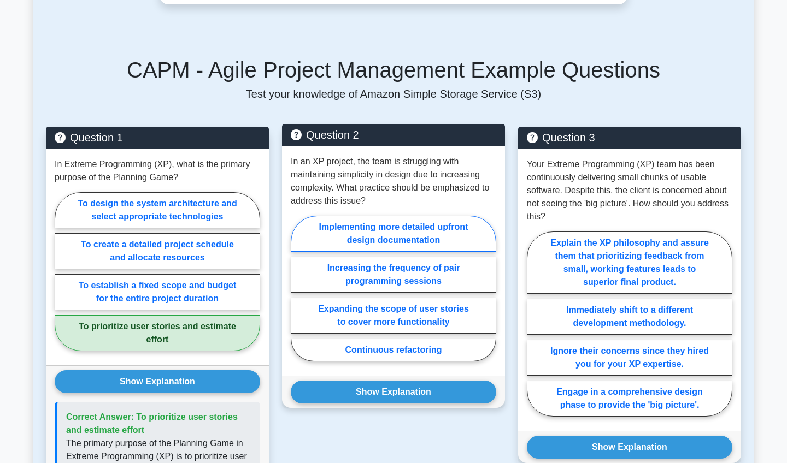
click at [407, 232] on label "Implementing more detailed upfront design documentation" at bounding box center [393, 234] width 205 height 36
click at [298, 289] on input "Implementing more detailed upfront design documentation" at bounding box center [294, 292] width 7 height 7
radio input "true"
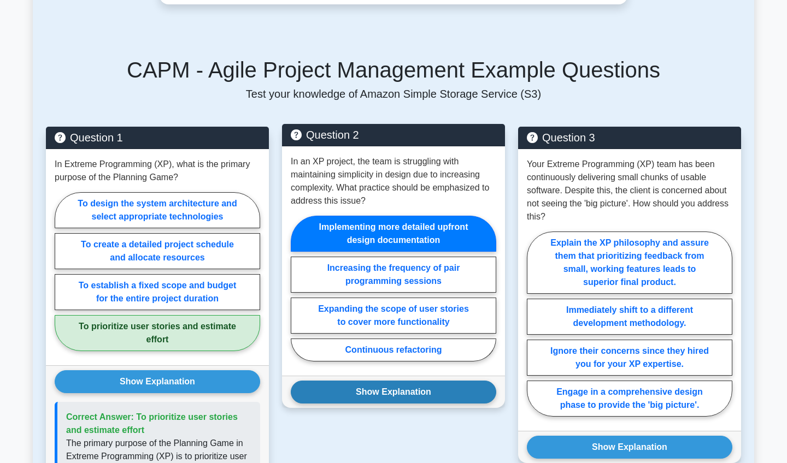
click at [401, 397] on button "Show Explanation" at bounding box center [393, 392] width 205 height 23
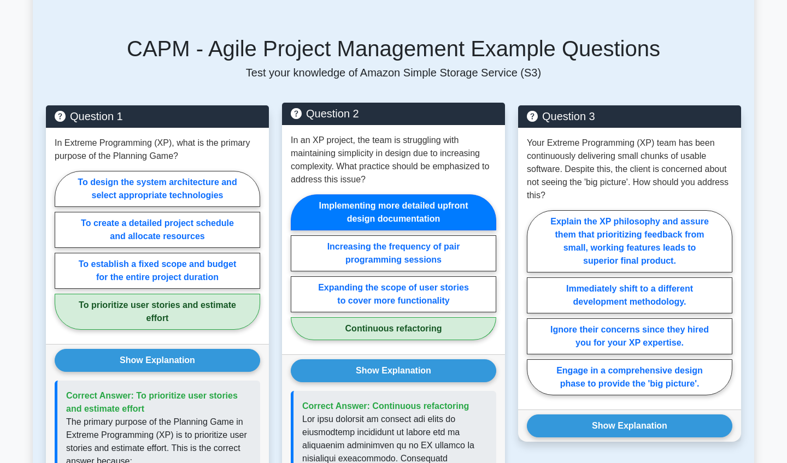
scroll to position [733, 0]
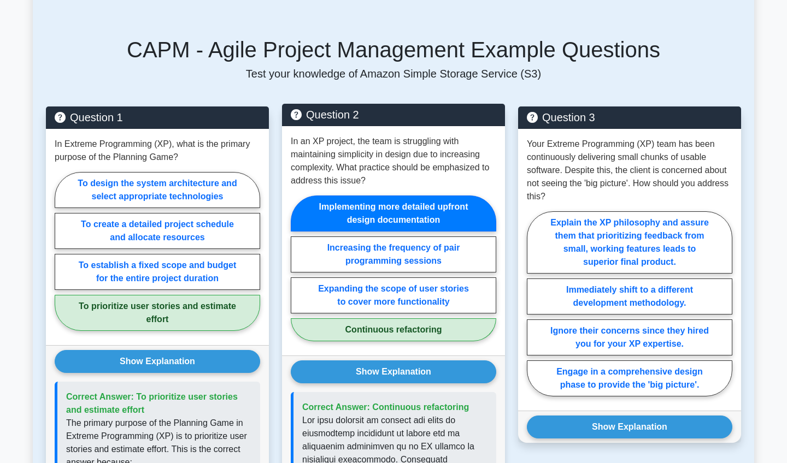
click at [356, 209] on label "Implementing more detailed upfront design documentation" at bounding box center [393, 214] width 205 height 36
click at [298, 268] on input "Implementing more detailed upfront design documentation" at bounding box center [294, 271] width 7 height 7
click at [375, 332] on label "Continuous refactoring" at bounding box center [393, 330] width 205 height 23
click at [298, 275] on input "Continuous refactoring" at bounding box center [294, 271] width 7 height 7
radio input "true"
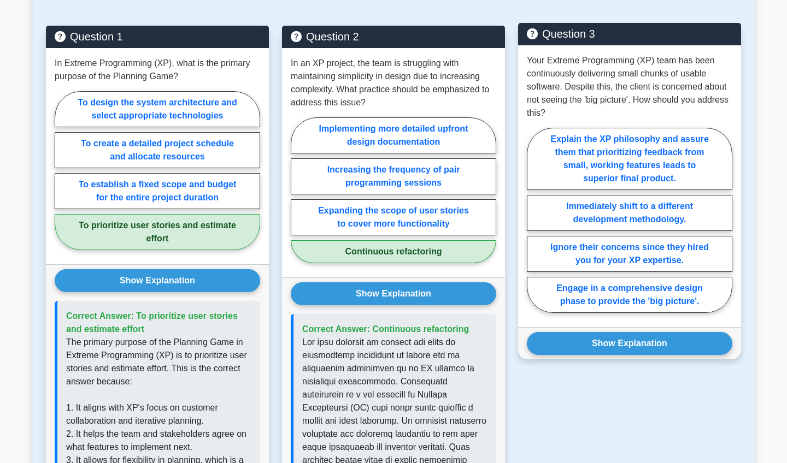
scroll to position [815, 0]
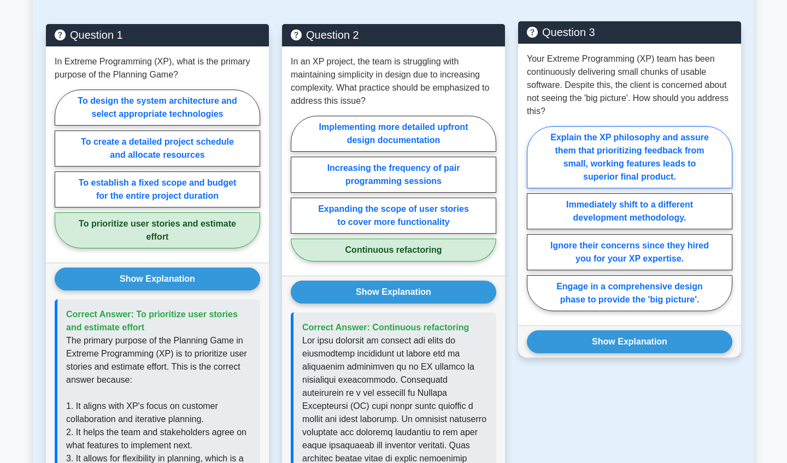
click at [643, 162] on label "Explain the XP philosophy and assure them that prioritizing feedback from small…" at bounding box center [629, 157] width 205 height 62
click at [534, 219] on input "Explain the XP philosophy and assure them that prioritizing feedback from small…" at bounding box center [530, 222] width 7 height 7
radio input "true"
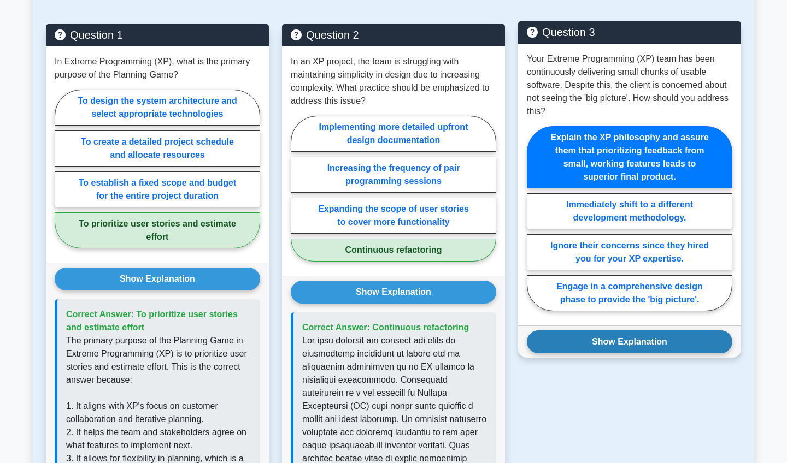
click at [598, 343] on button "Show Explanation" at bounding box center [629, 342] width 205 height 23
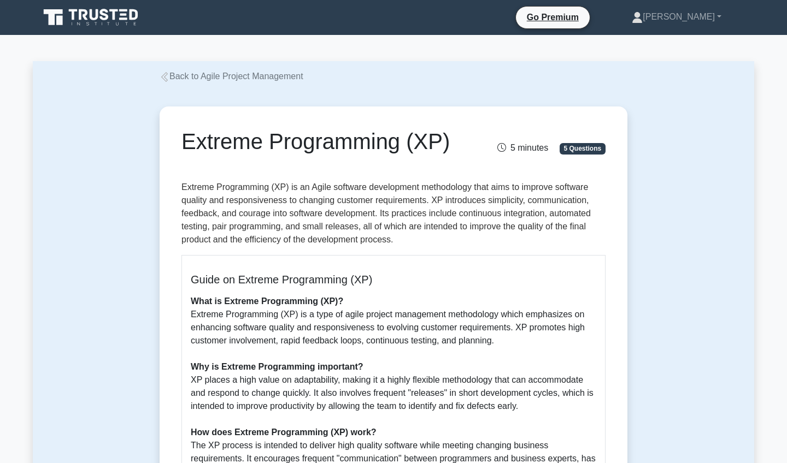
scroll to position [0, 0]
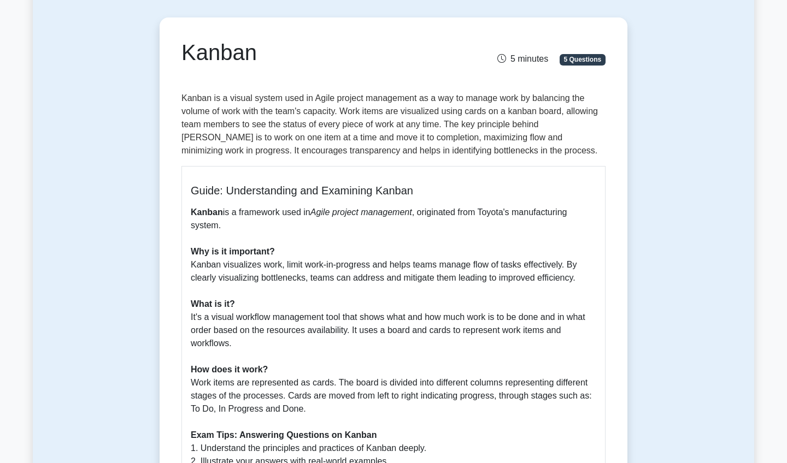
scroll to position [88, 0]
